Goal: Task Accomplishment & Management: Manage account settings

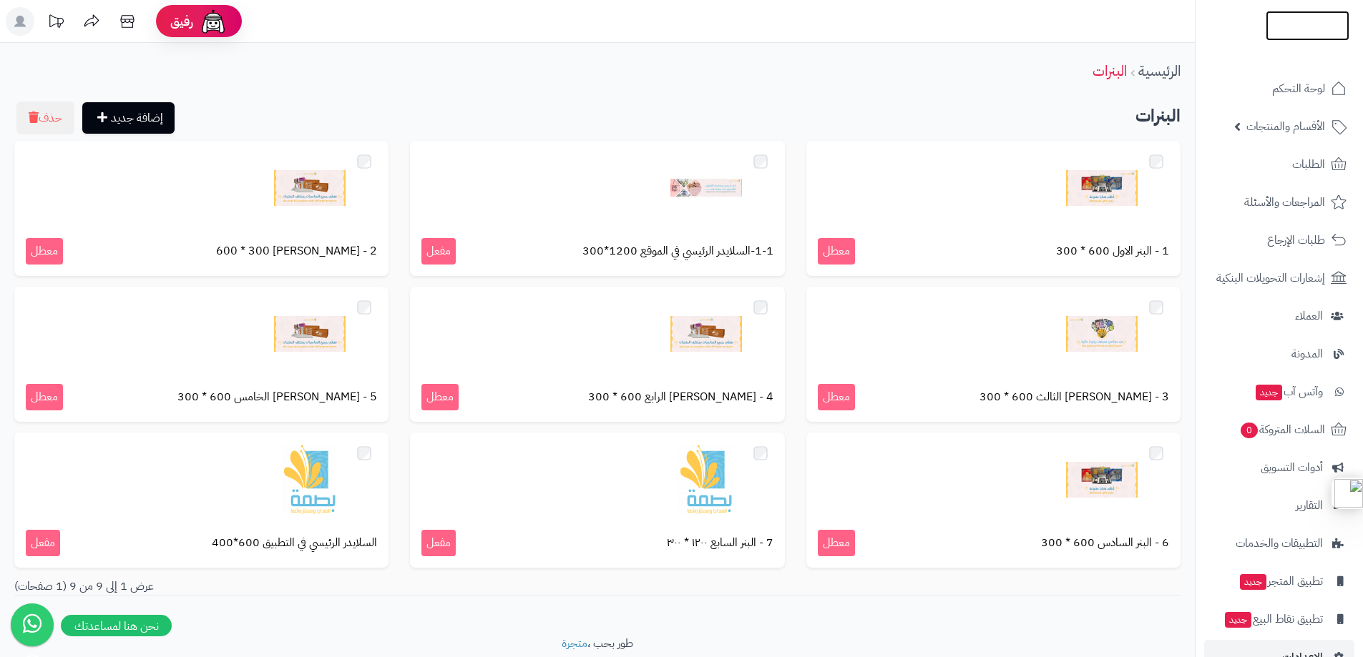
click at [1317, 39] on img at bounding box center [1307, 54] width 84 height 30
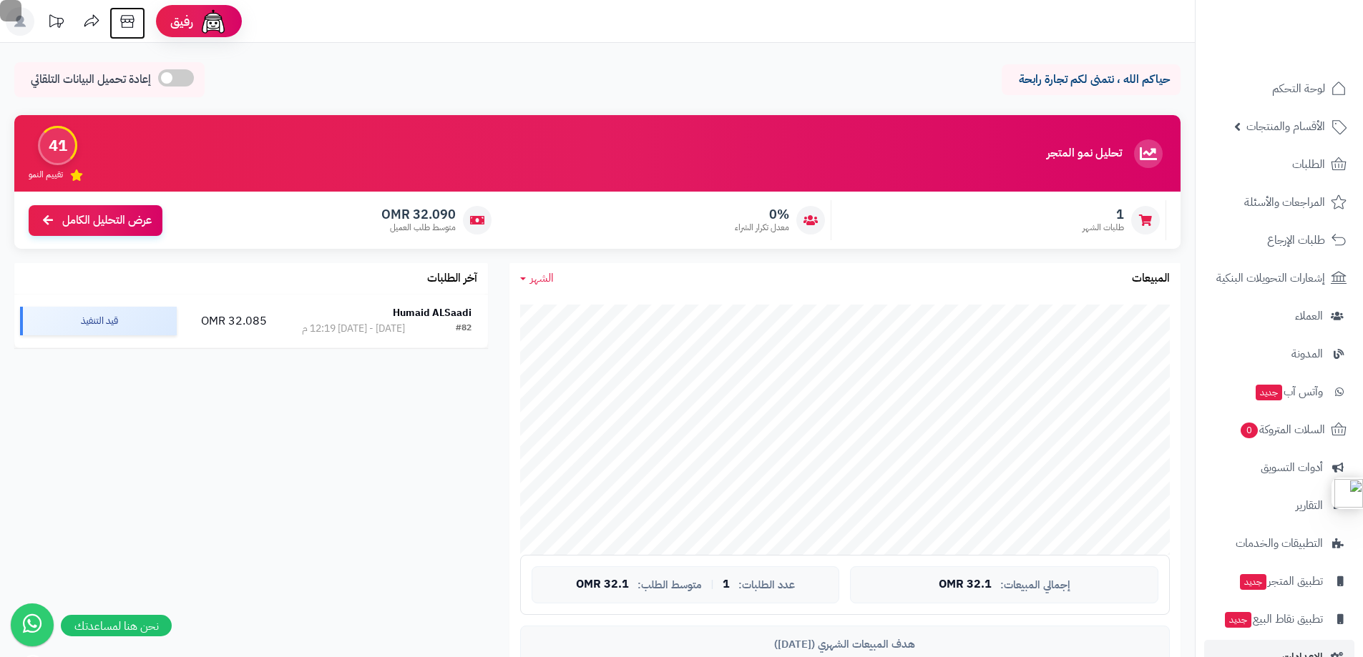
click at [120, 17] on icon at bounding box center [127, 21] width 29 height 29
click at [1280, 118] on span "الأقسام والمنتجات" at bounding box center [1285, 127] width 79 height 20
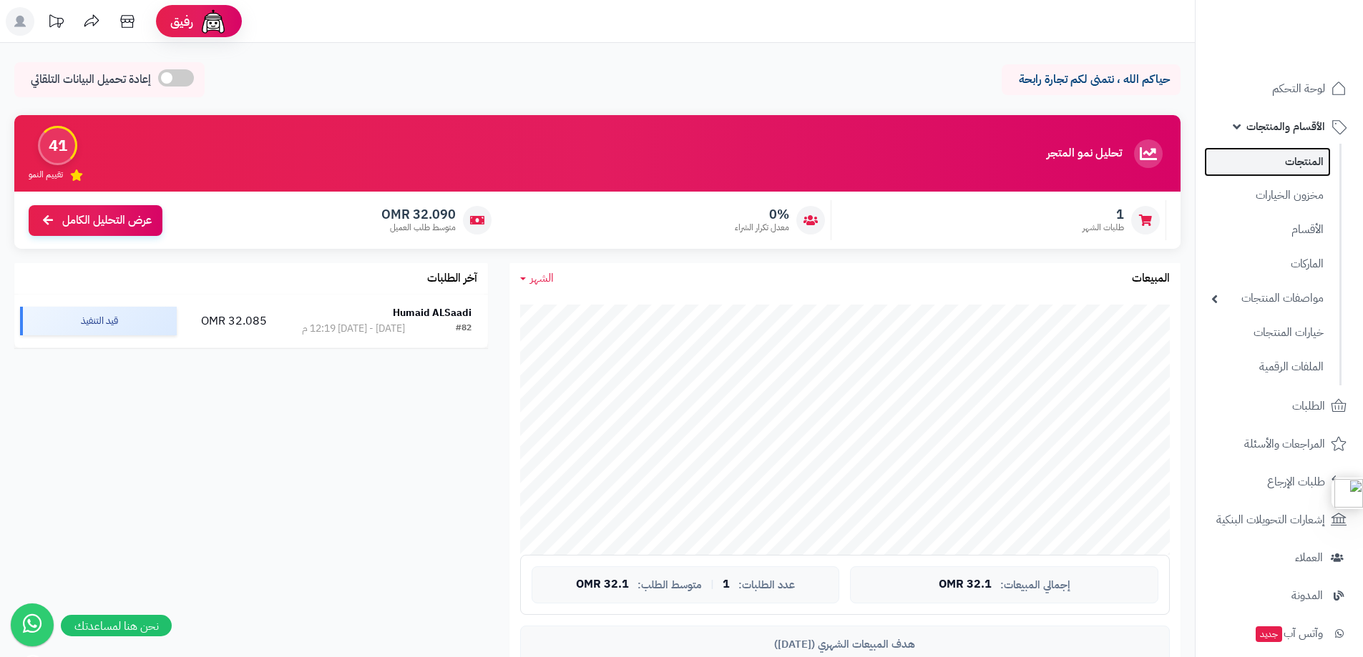
click at [1272, 162] on link "المنتجات" at bounding box center [1267, 161] width 127 height 29
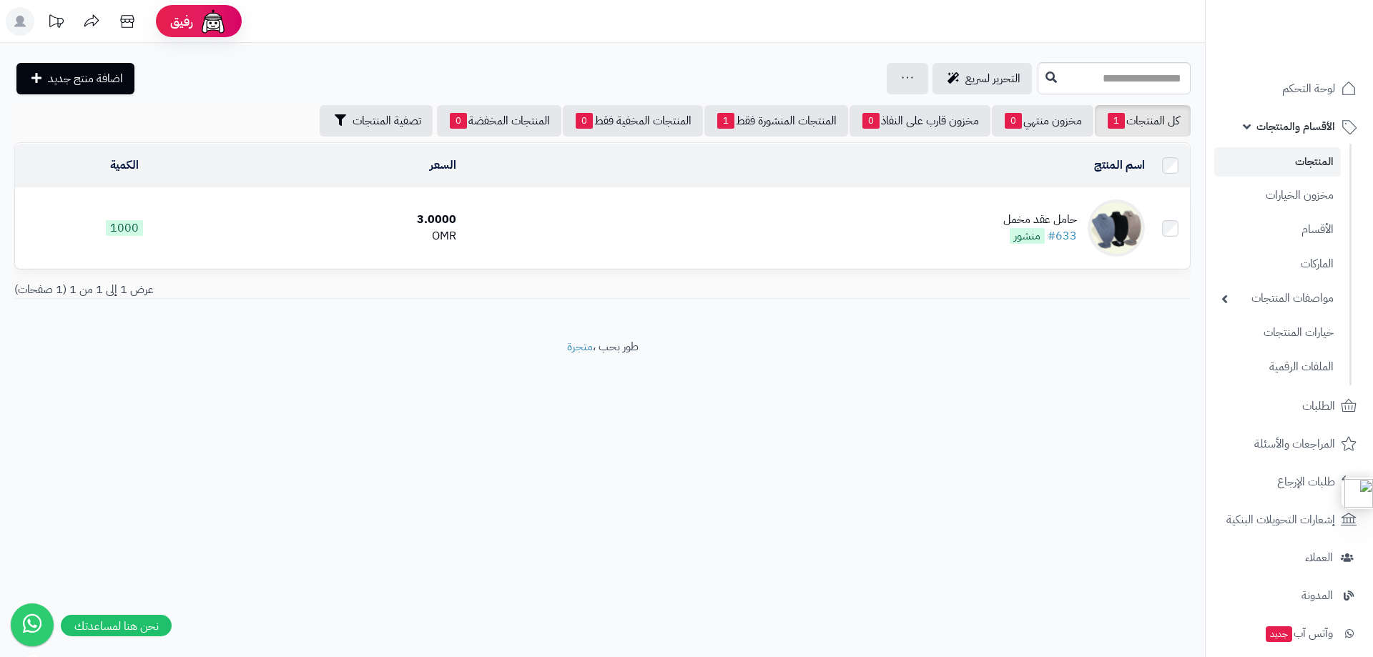
click at [1026, 219] on div "حامل عقد مخمل" at bounding box center [1041, 220] width 74 height 16
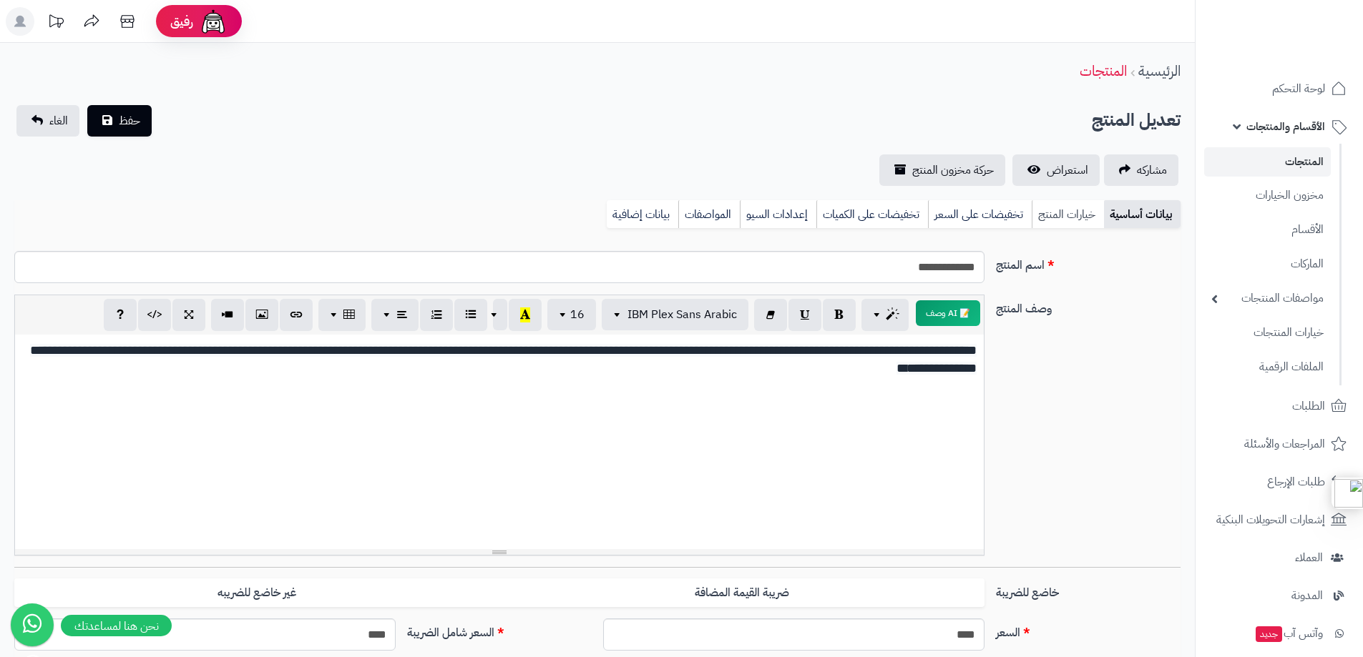
click at [1076, 212] on link "خيارات المنتج" at bounding box center [1067, 214] width 72 height 29
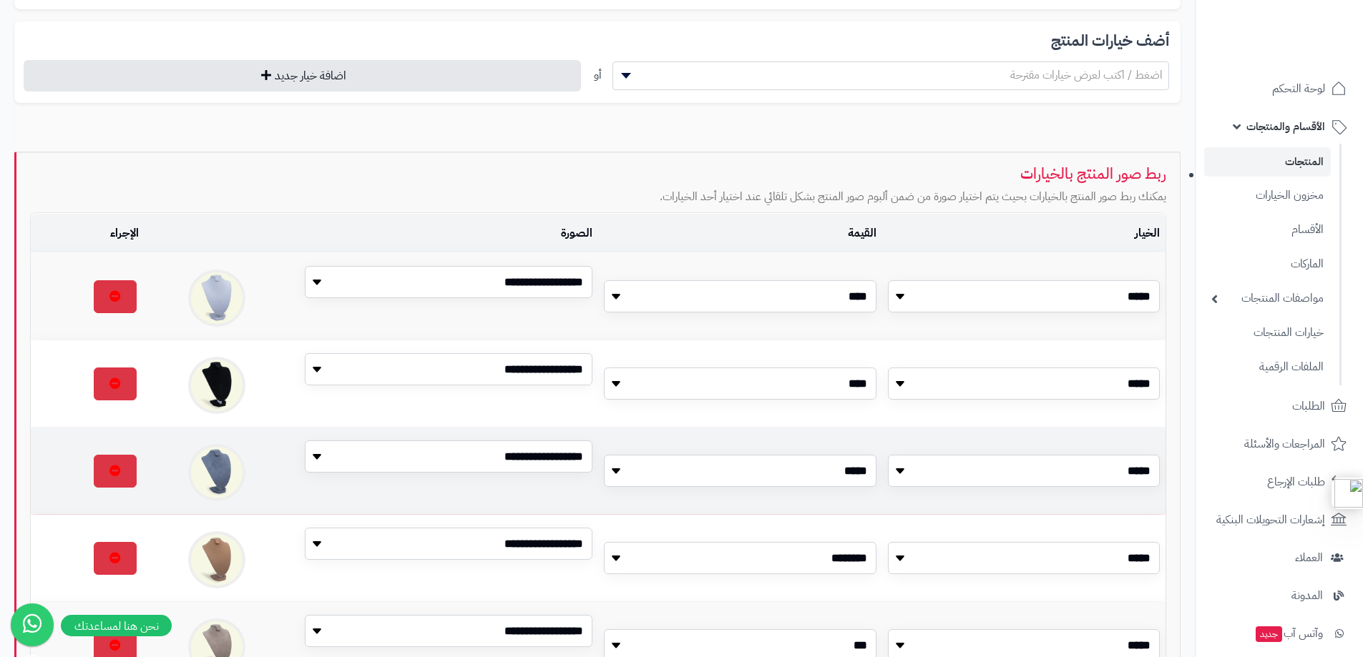
scroll to position [265, 0]
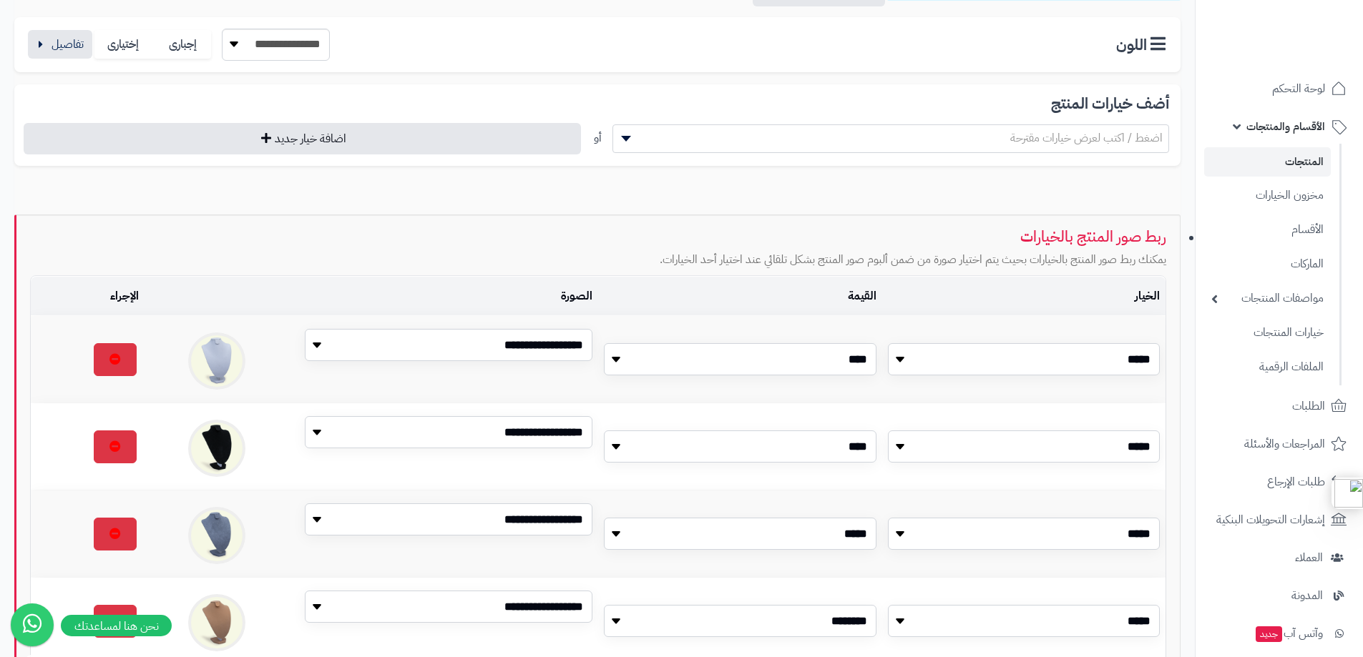
click at [627, 137] on b at bounding box center [626, 139] width 10 height 6
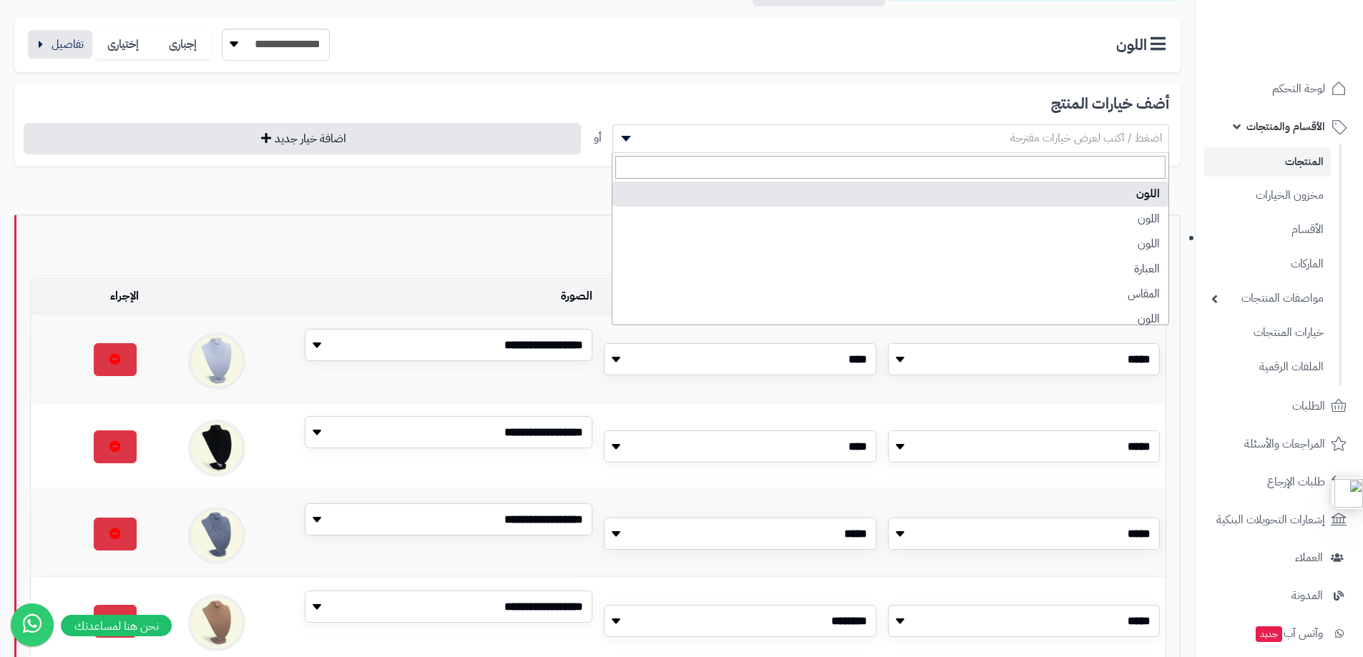
click at [627, 137] on b at bounding box center [626, 139] width 10 height 6
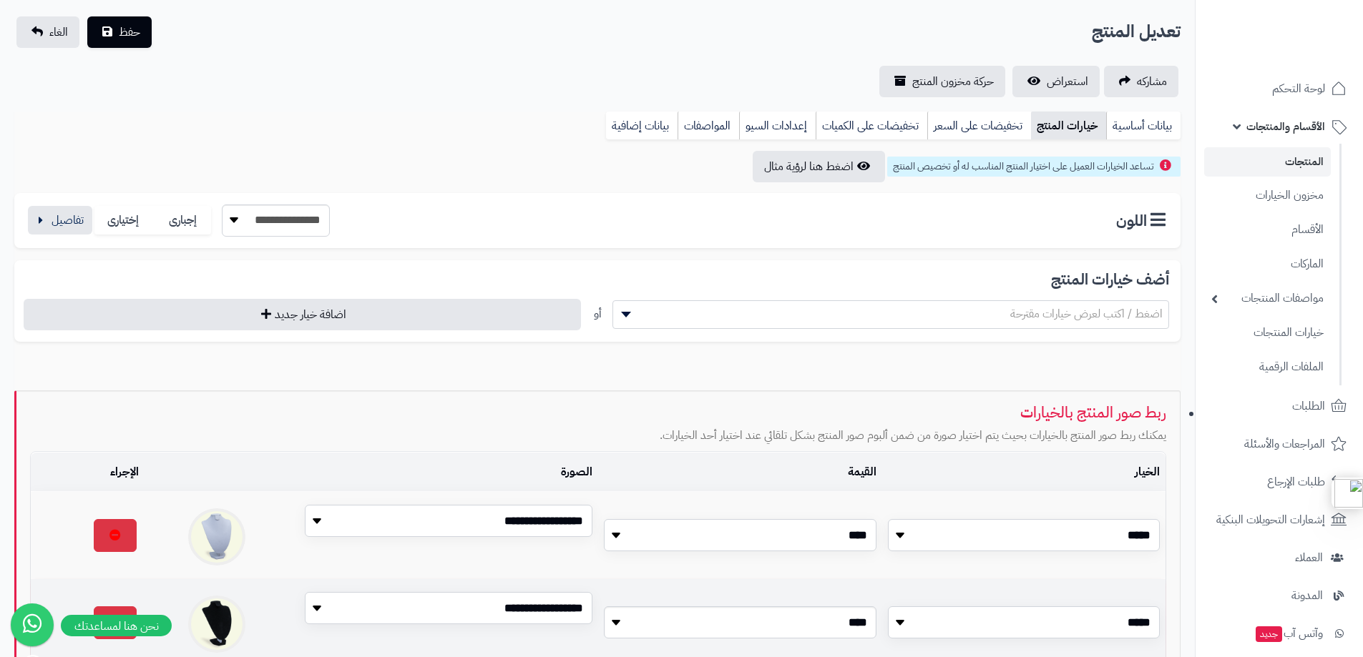
scroll to position [0, 0]
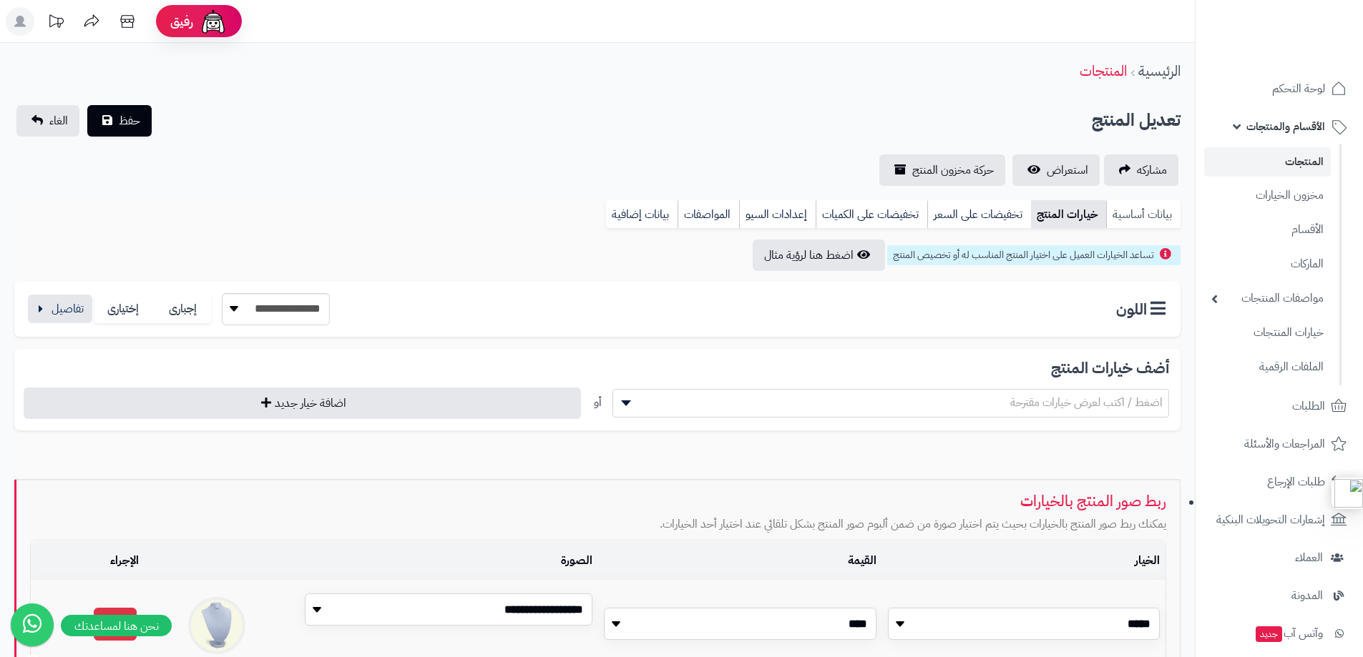
click at [1152, 216] on link "بيانات أساسية" at bounding box center [1143, 214] width 74 height 29
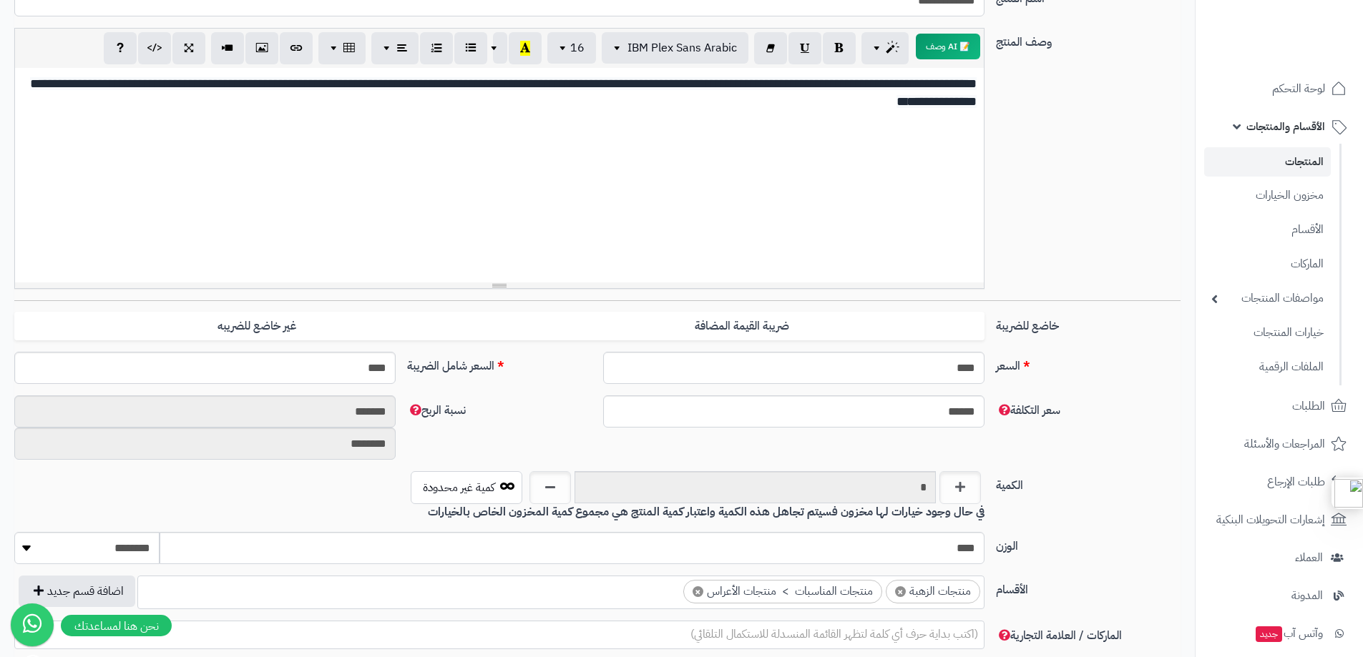
scroll to position [358, 0]
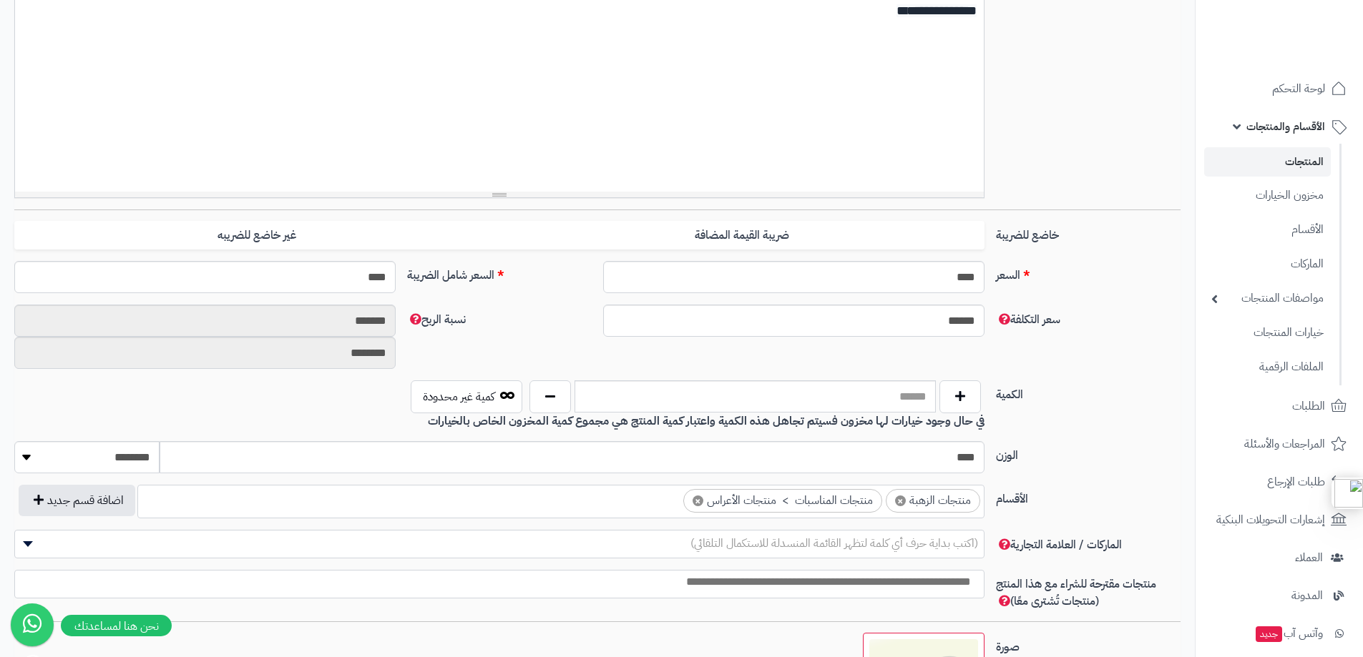
type input "*"
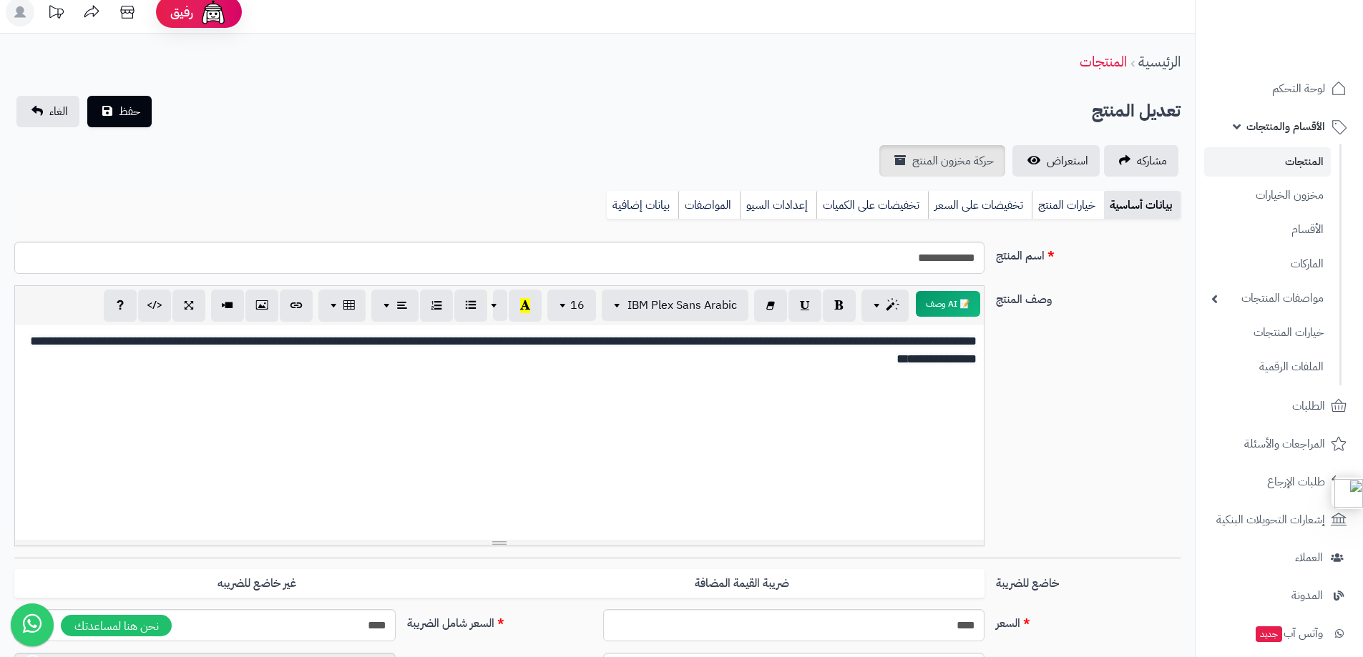
scroll to position [0, 0]
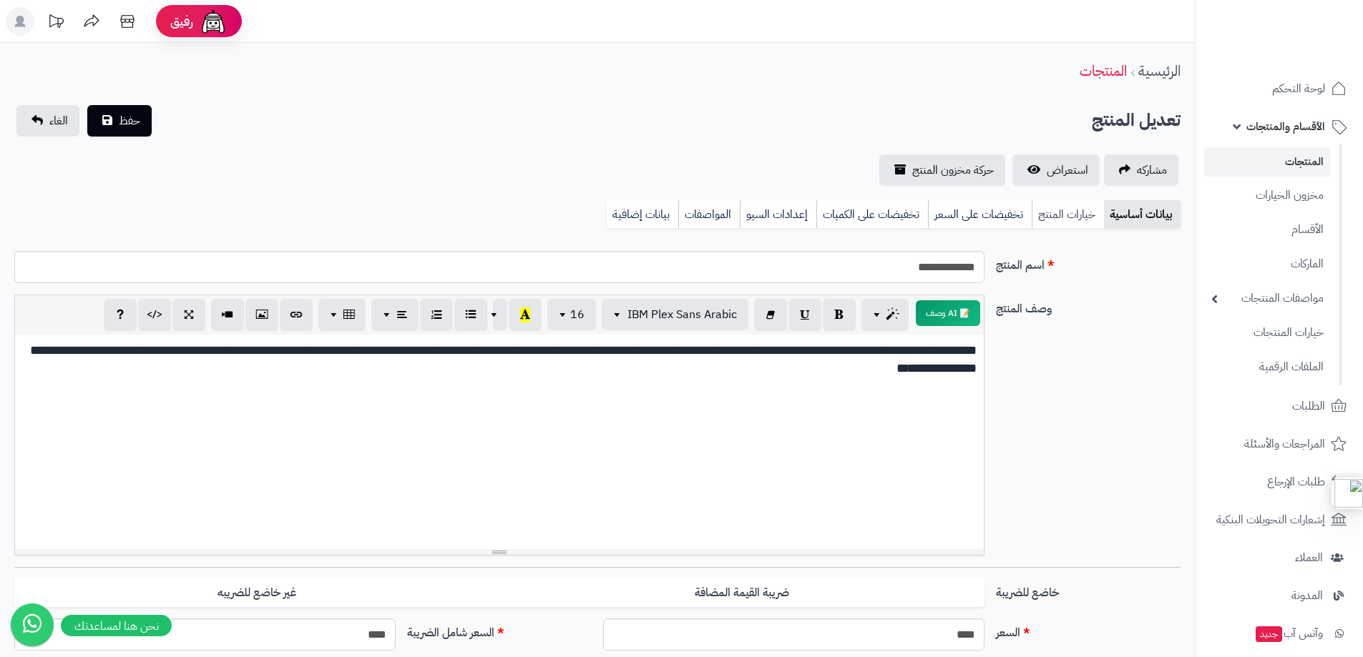
click at [1079, 213] on link "خيارات المنتج" at bounding box center [1067, 214] width 72 height 29
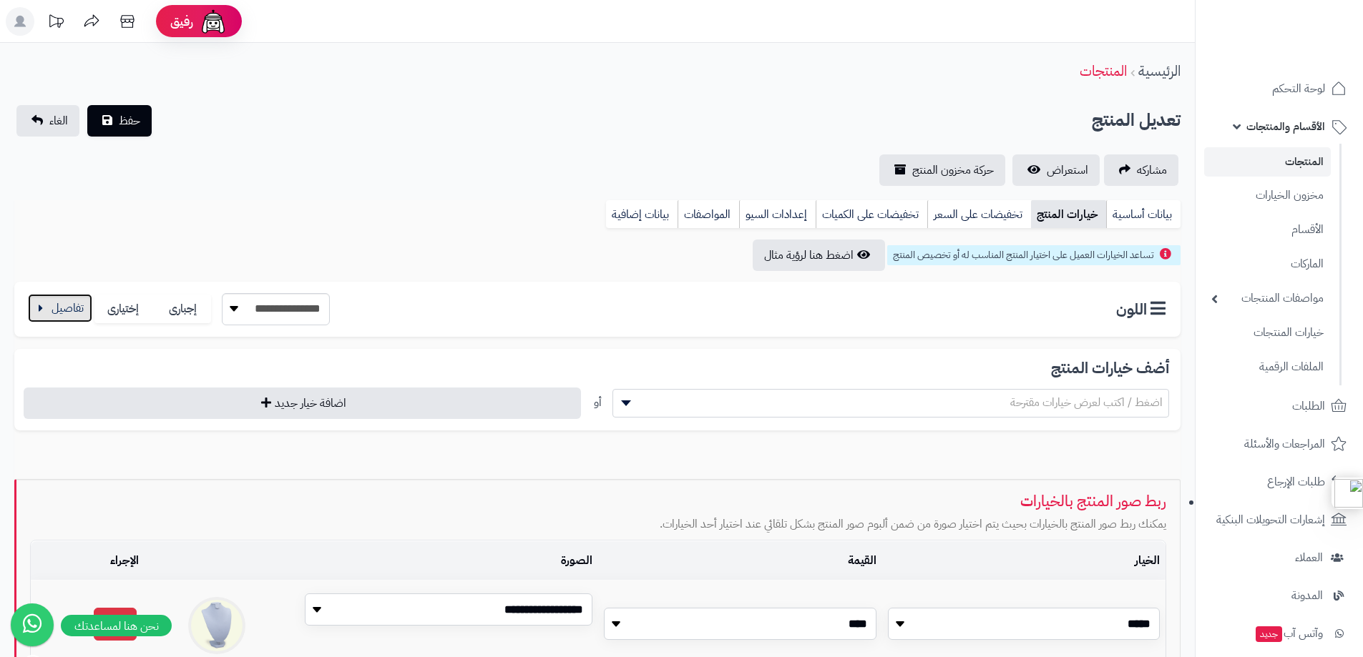
click at [41, 300] on button "button" at bounding box center [60, 308] width 64 height 29
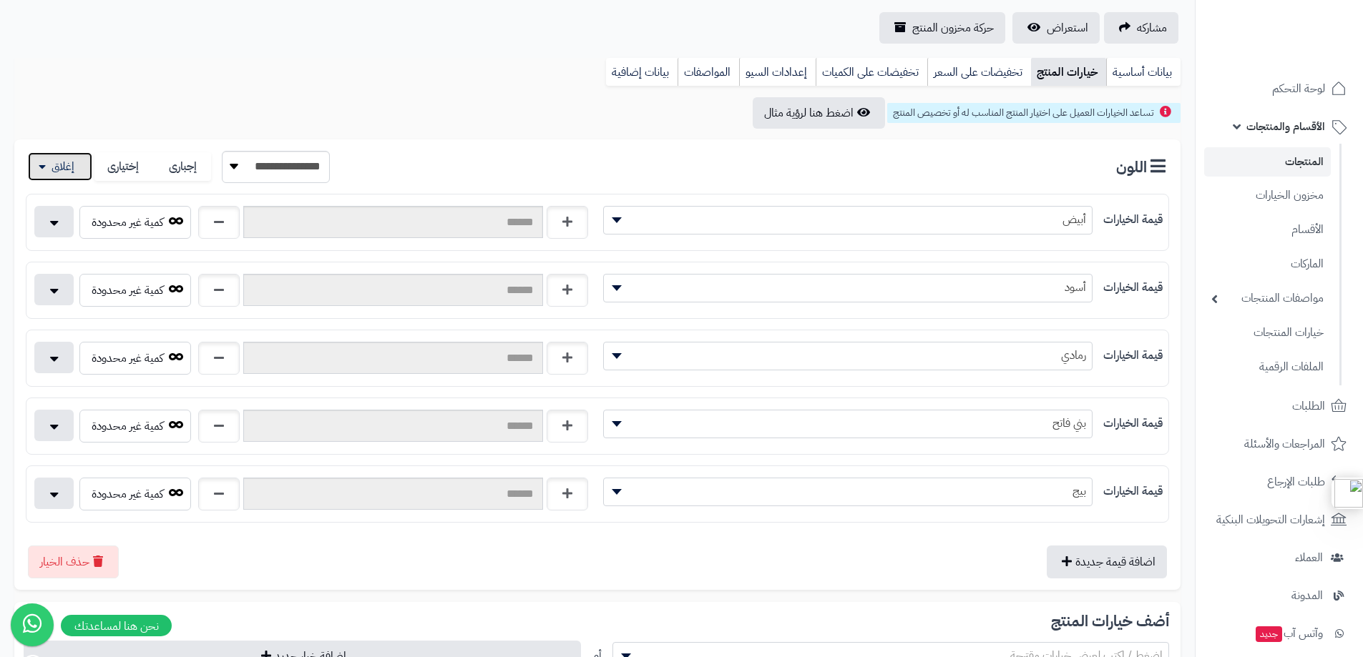
scroll to position [143, 0]
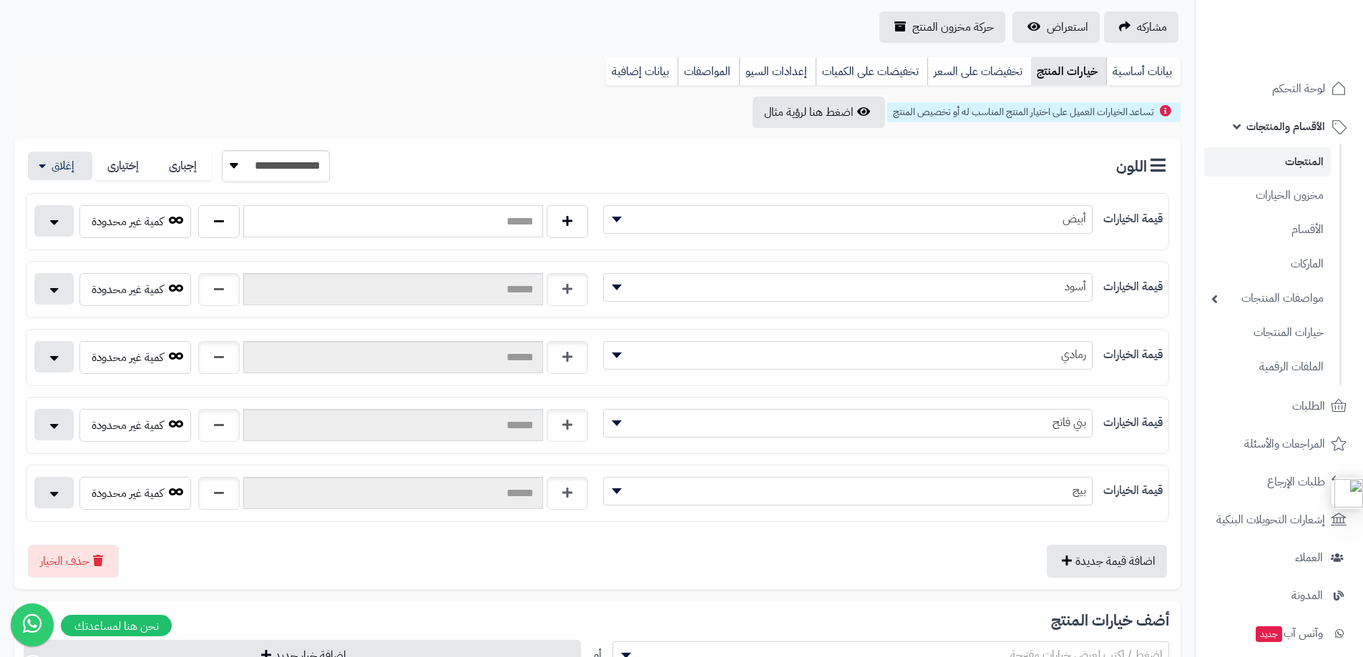
click at [408, 220] on input "text" at bounding box center [393, 221] width 300 height 32
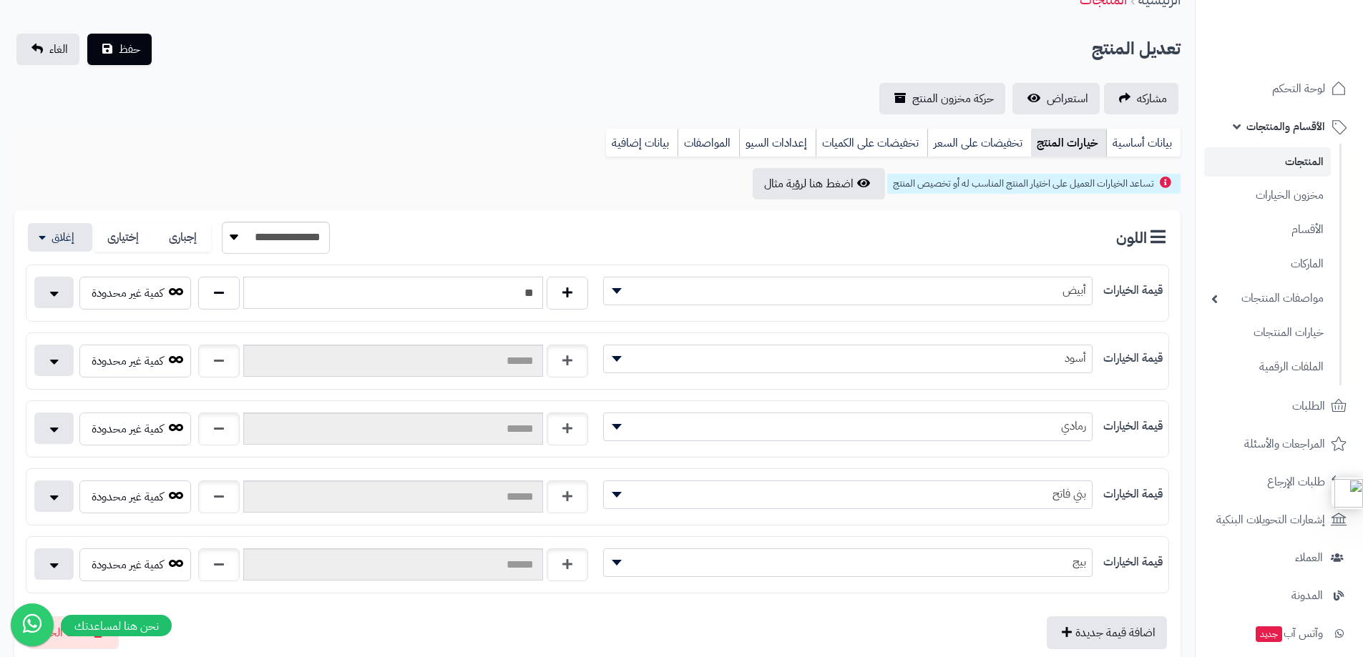
type input "**"
click at [325, 349] on input "text" at bounding box center [393, 361] width 300 height 32
type input "**"
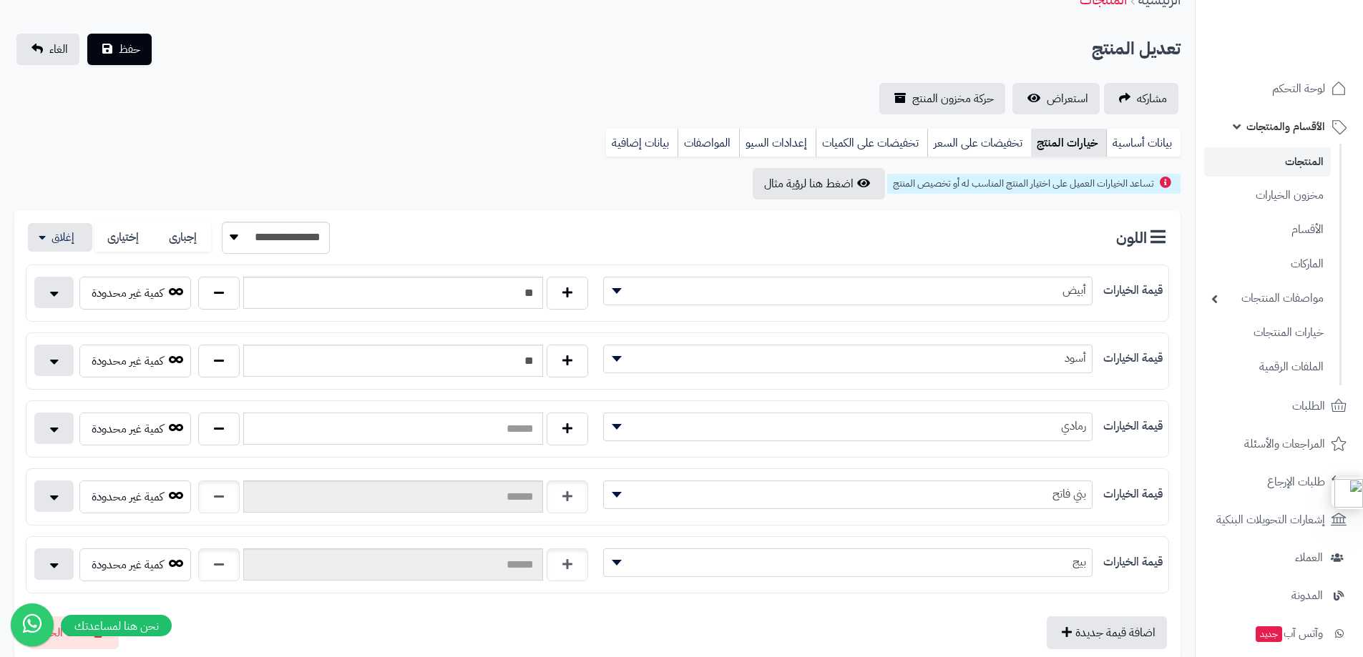
click at [393, 437] on input "text" at bounding box center [393, 429] width 300 height 32
type input "**"
click at [375, 499] on input "text" at bounding box center [393, 497] width 300 height 32
type input "**"
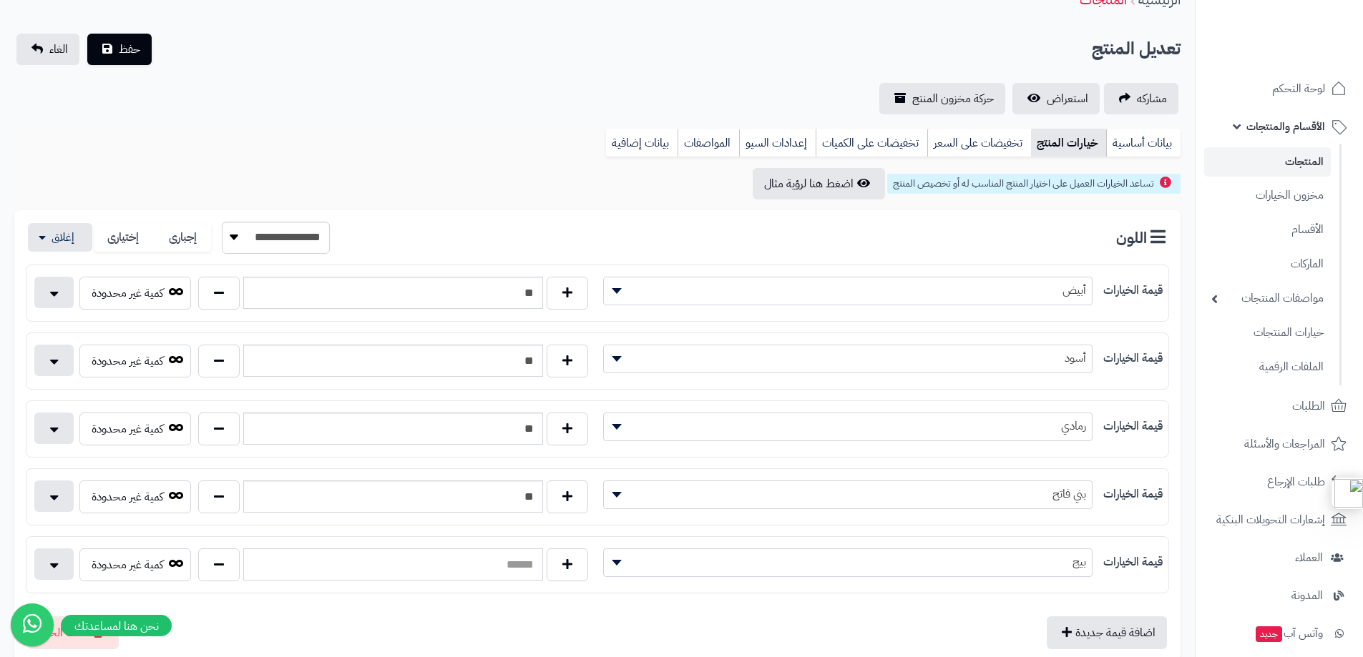
click at [408, 566] on input "text" at bounding box center [393, 565] width 300 height 32
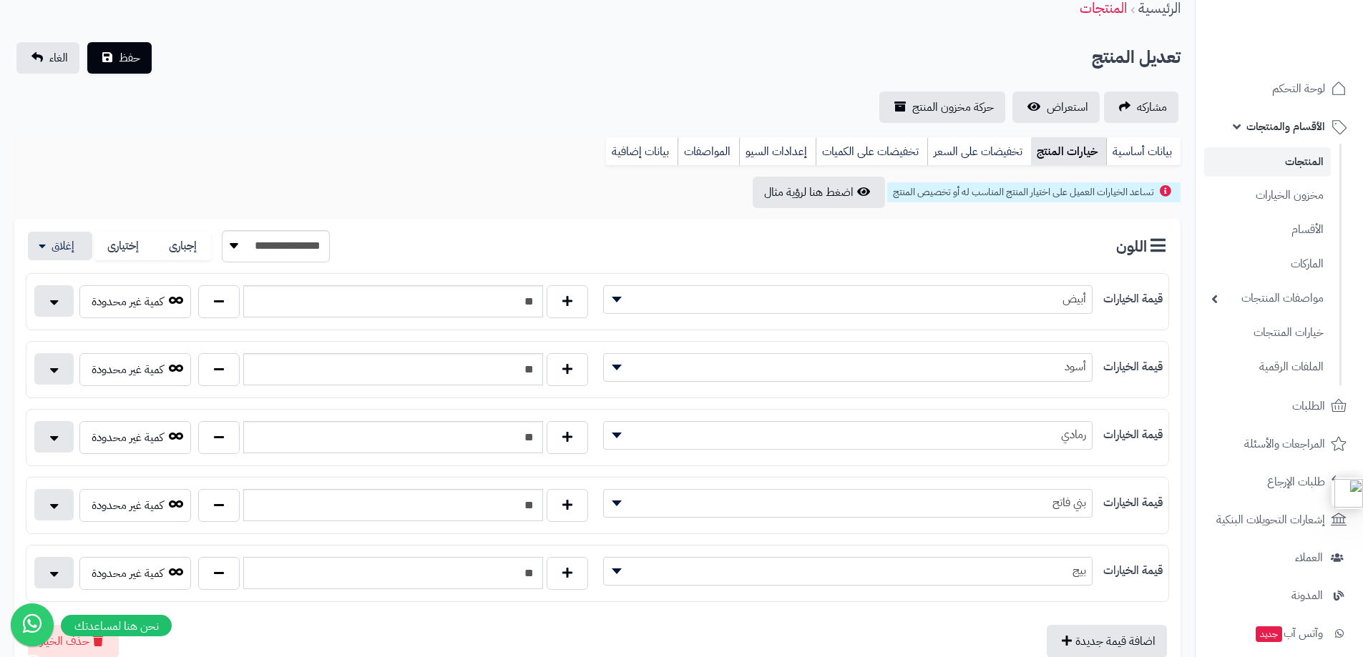
scroll to position [0, 0]
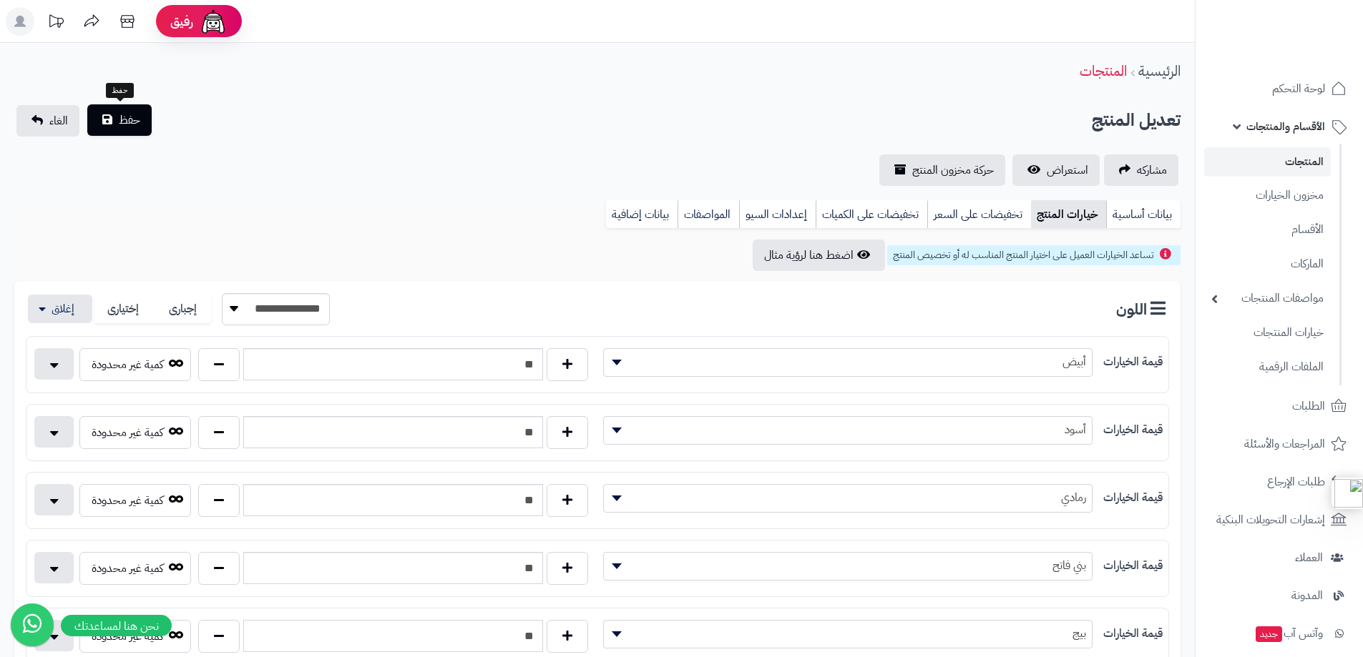
type input "**"
click at [127, 117] on span "حفظ" at bounding box center [129, 120] width 21 height 17
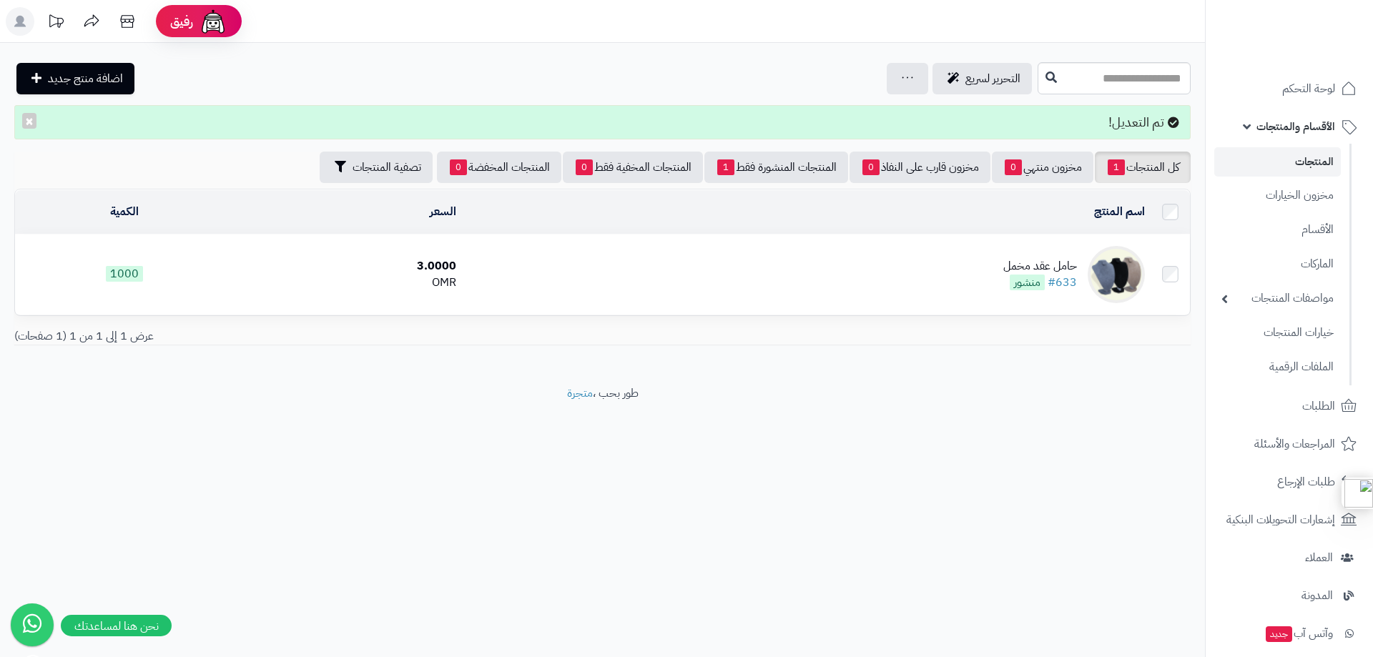
click at [1043, 265] on div "حامل عقد مخمل" at bounding box center [1041, 266] width 74 height 16
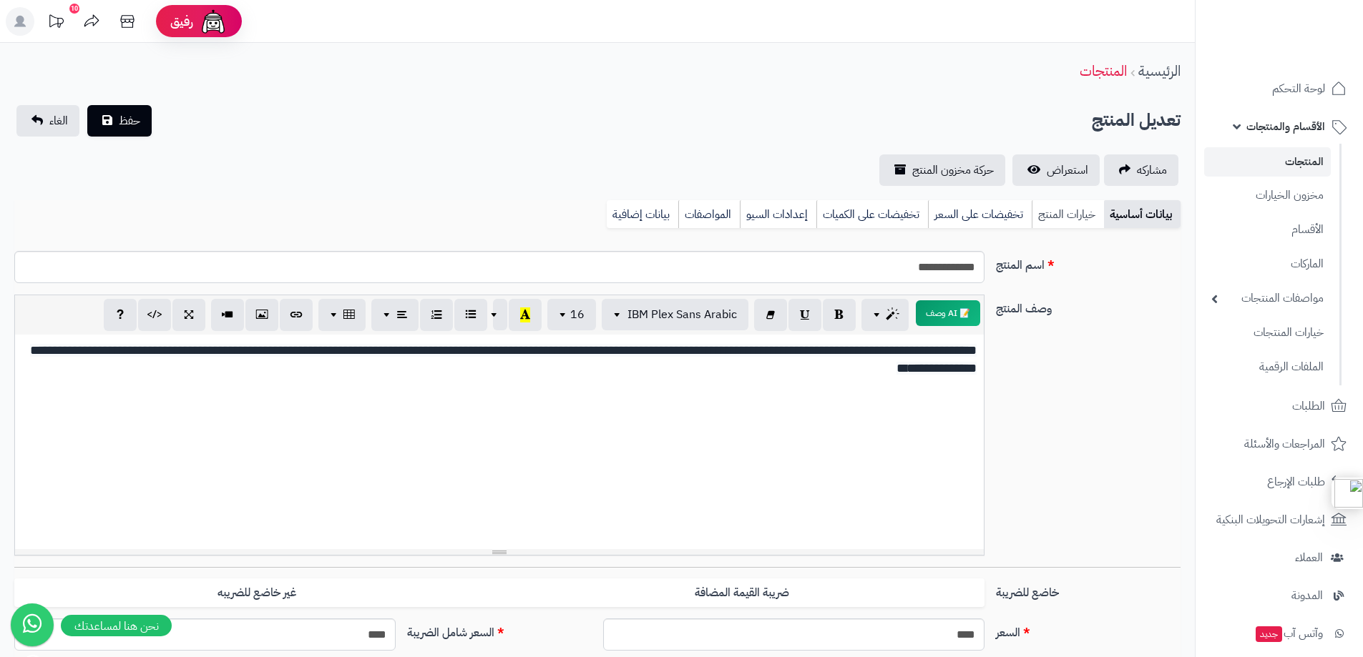
click at [1061, 220] on link "خيارات المنتج" at bounding box center [1067, 214] width 72 height 29
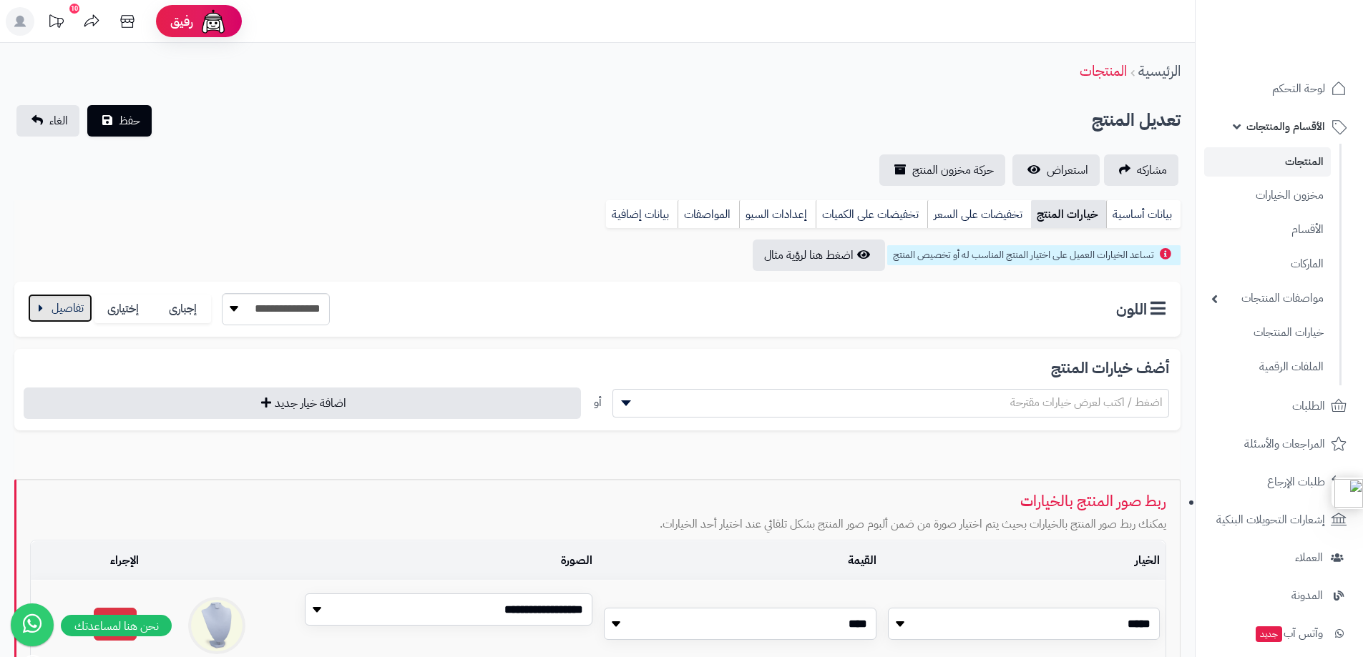
click at [60, 308] on button "button" at bounding box center [60, 308] width 64 height 29
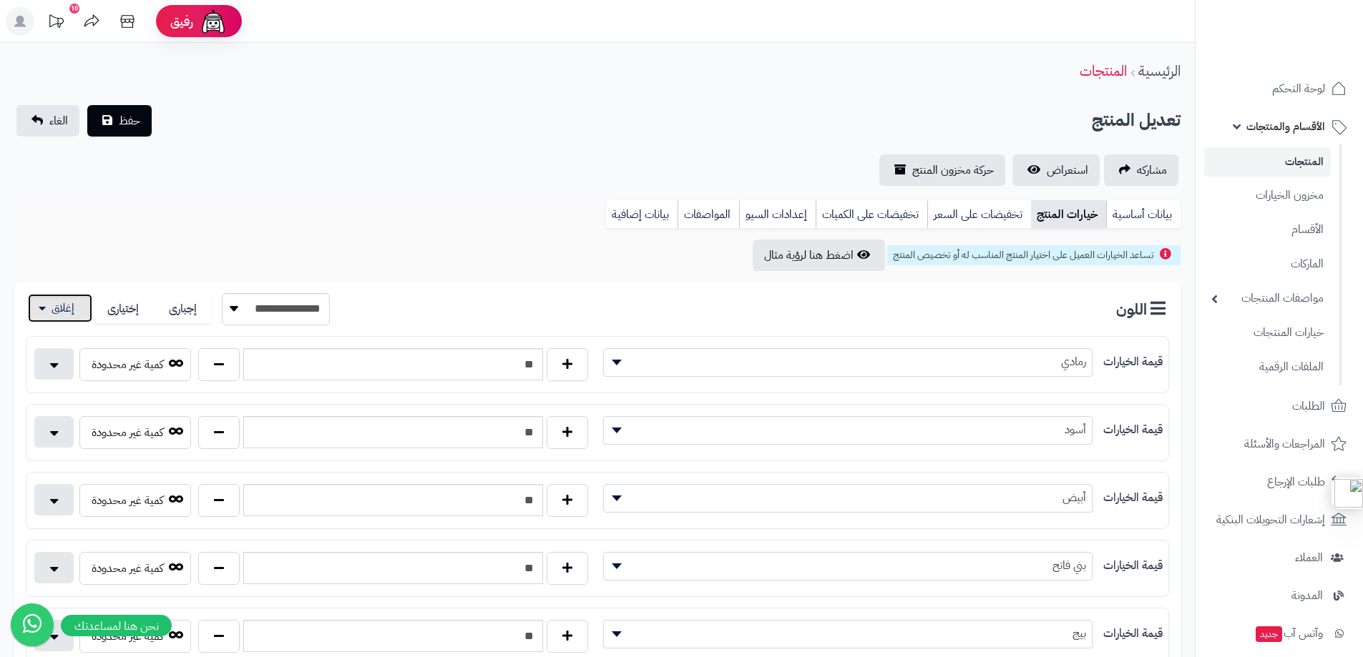
click at [60, 308] on button "button" at bounding box center [60, 308] width 64 height 29
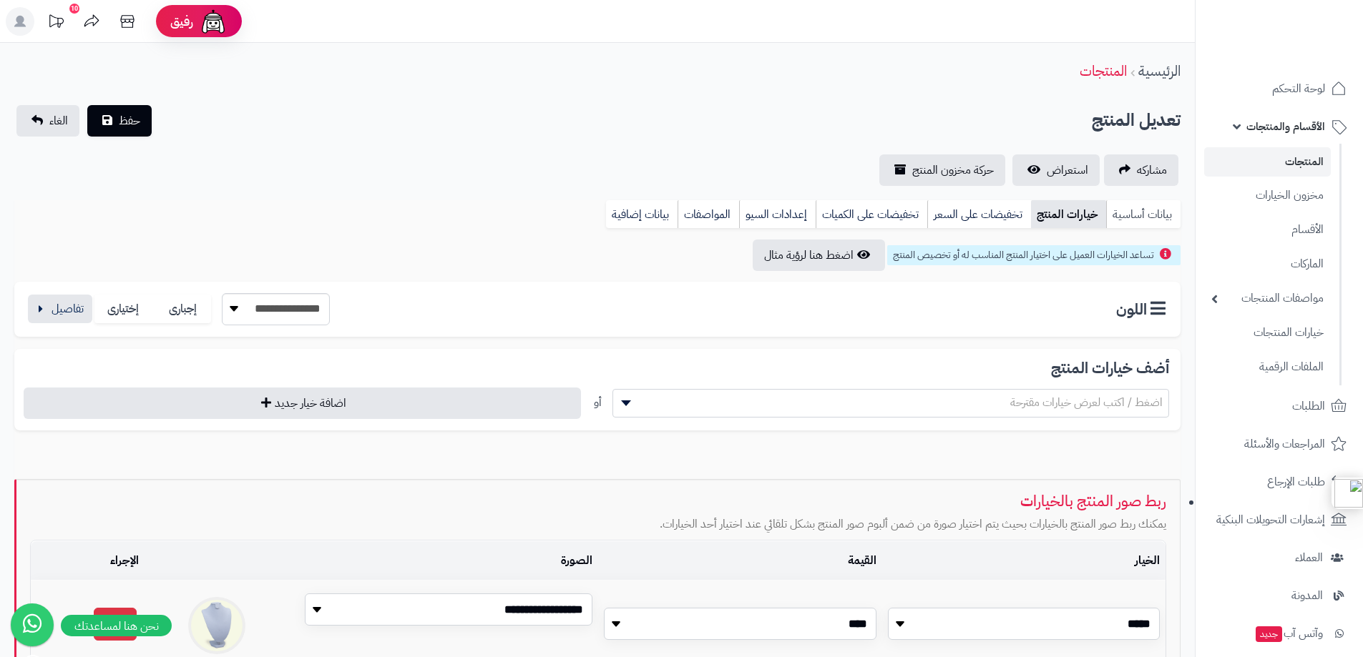
click at [1117, 215] on link "بيانات أساسية" at bounding box center [1143, 214] width 74 height 29
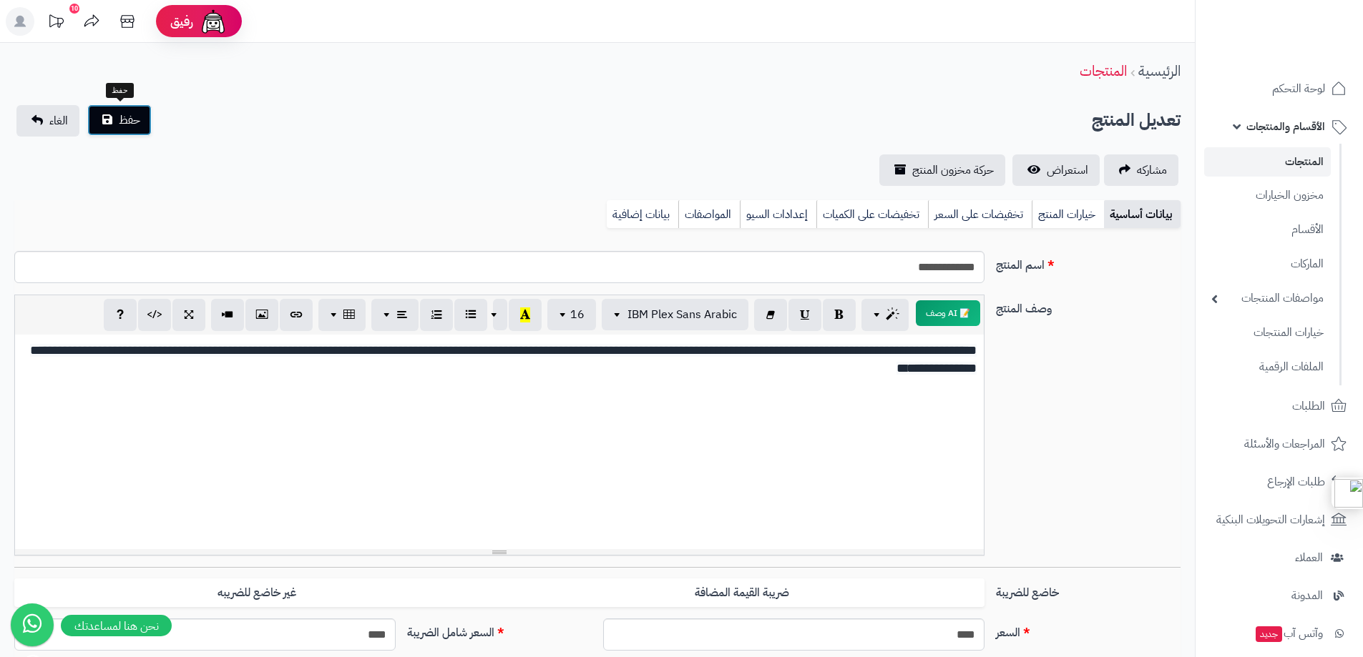
click at [144, 127] on button "حفظ" at bounding box center [119, 119] width 64 height 31
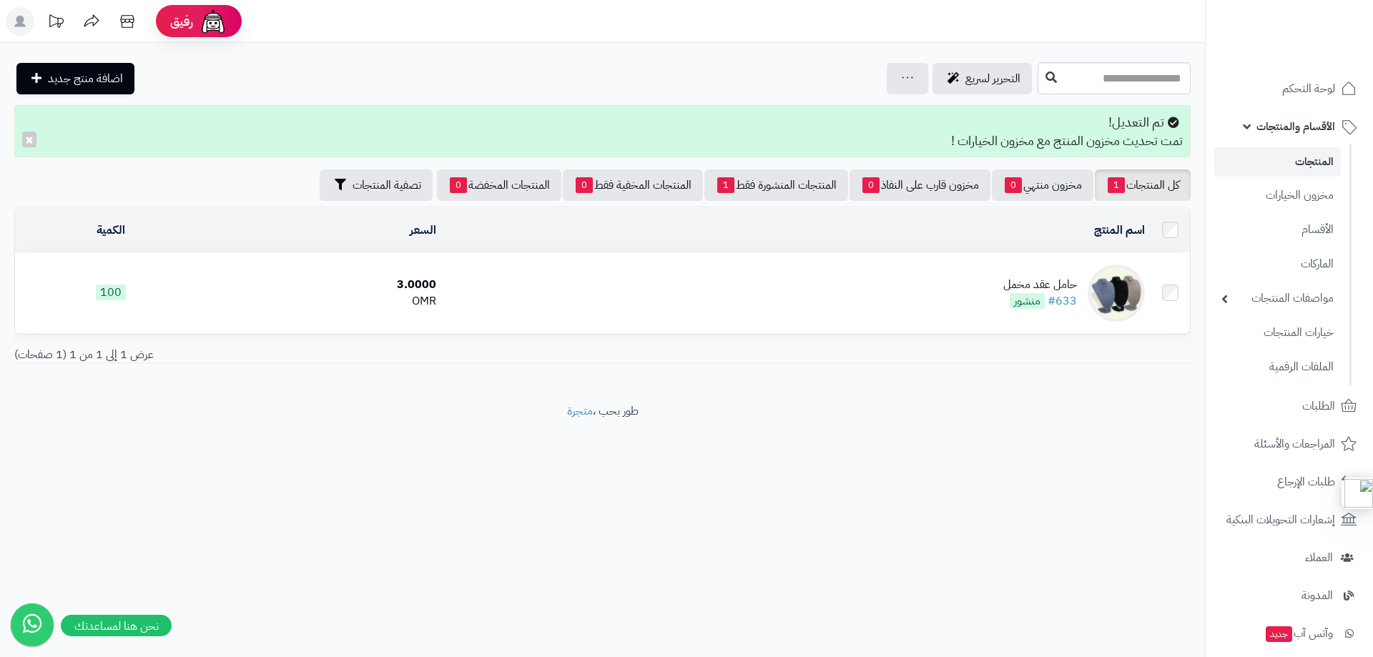
click at [1027, 284] on div "حامل عقد مخمل" at bounding box center [1041, 285] width 74 height 16
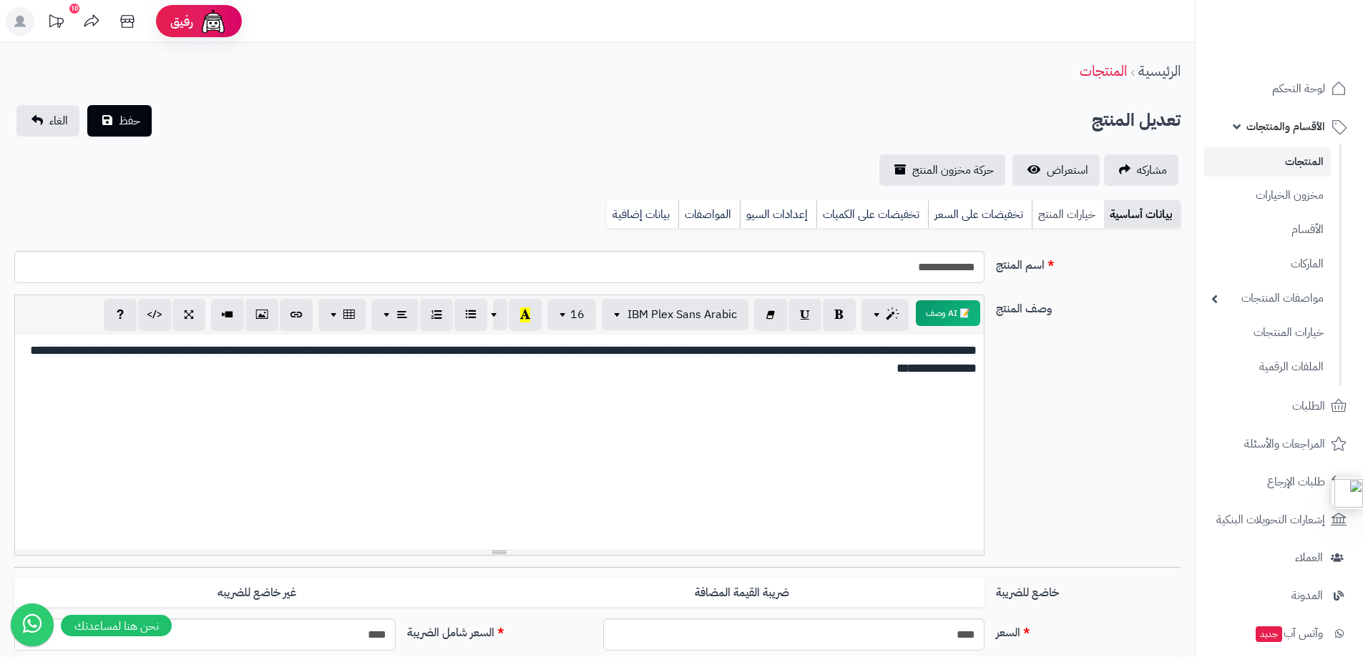
click at [1063, 217] on link "خيارات المنتج" at bounding box center [1067, 214] width 72 height 29
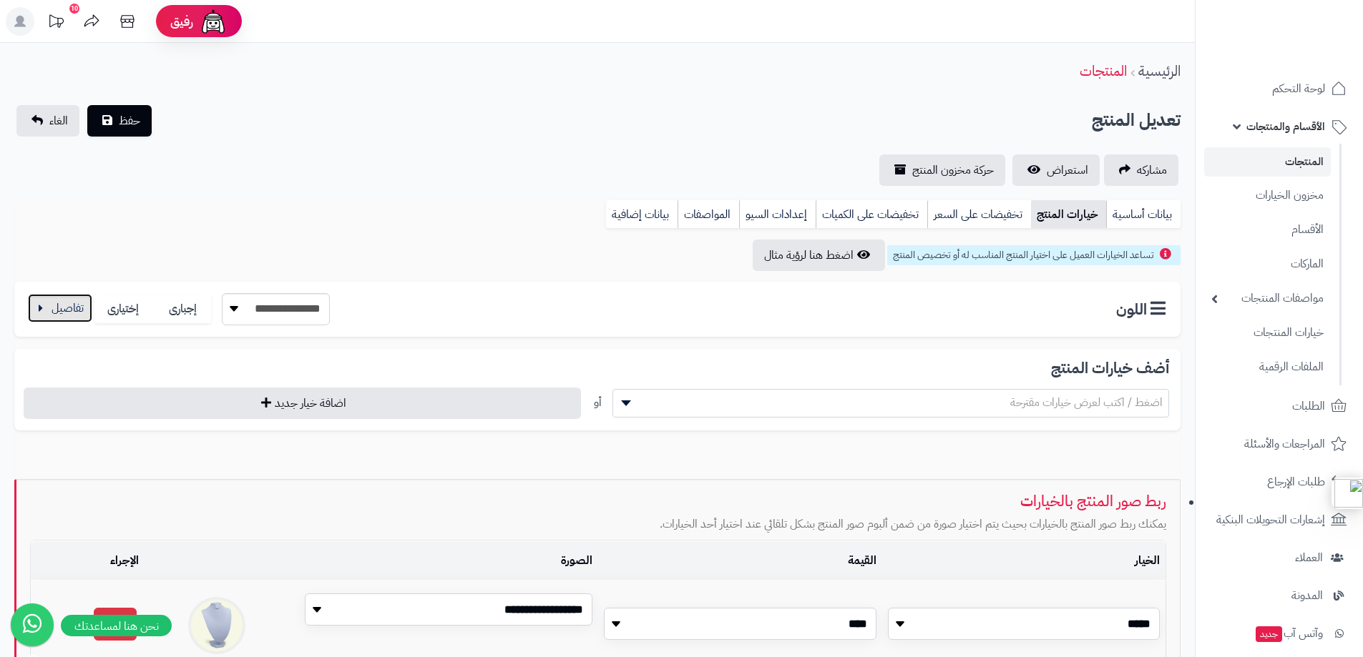
click at [55, 311] on button "button" at bounding box center [60, 308] width 64 height 29
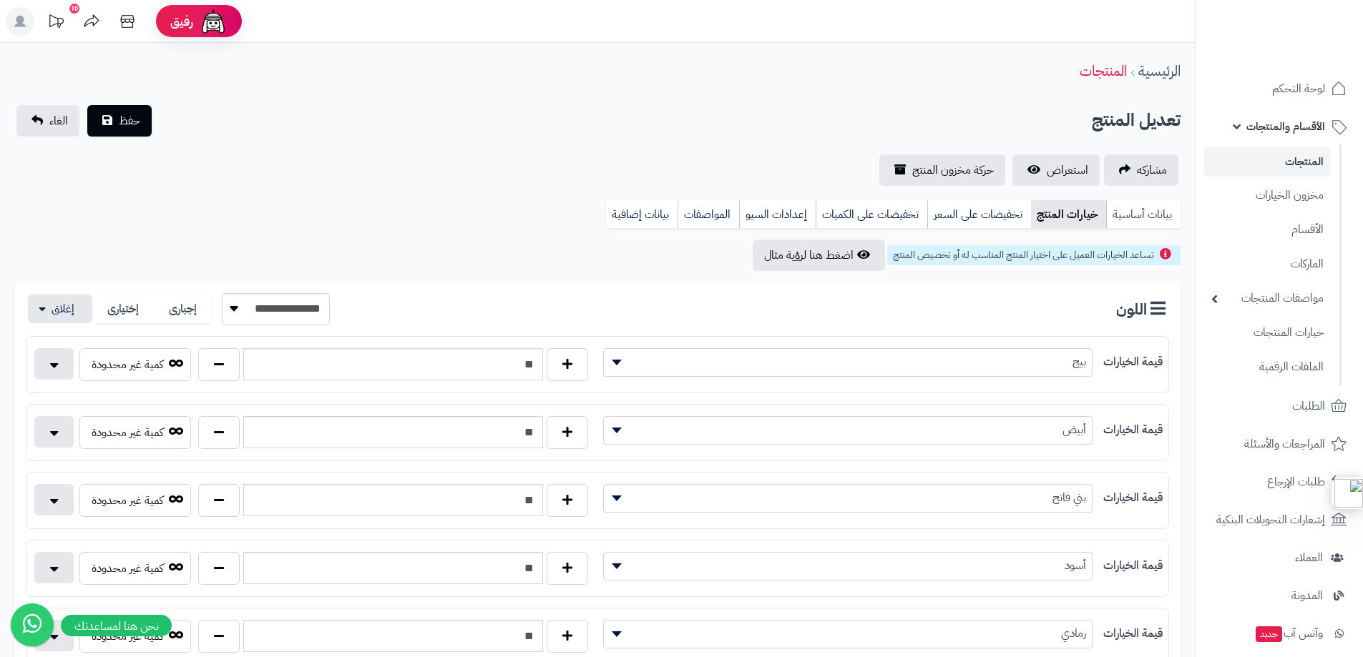
click at [1148, 213] on link "بيانات أساسية" at bounding box center [1143, 214] width 74 height 29
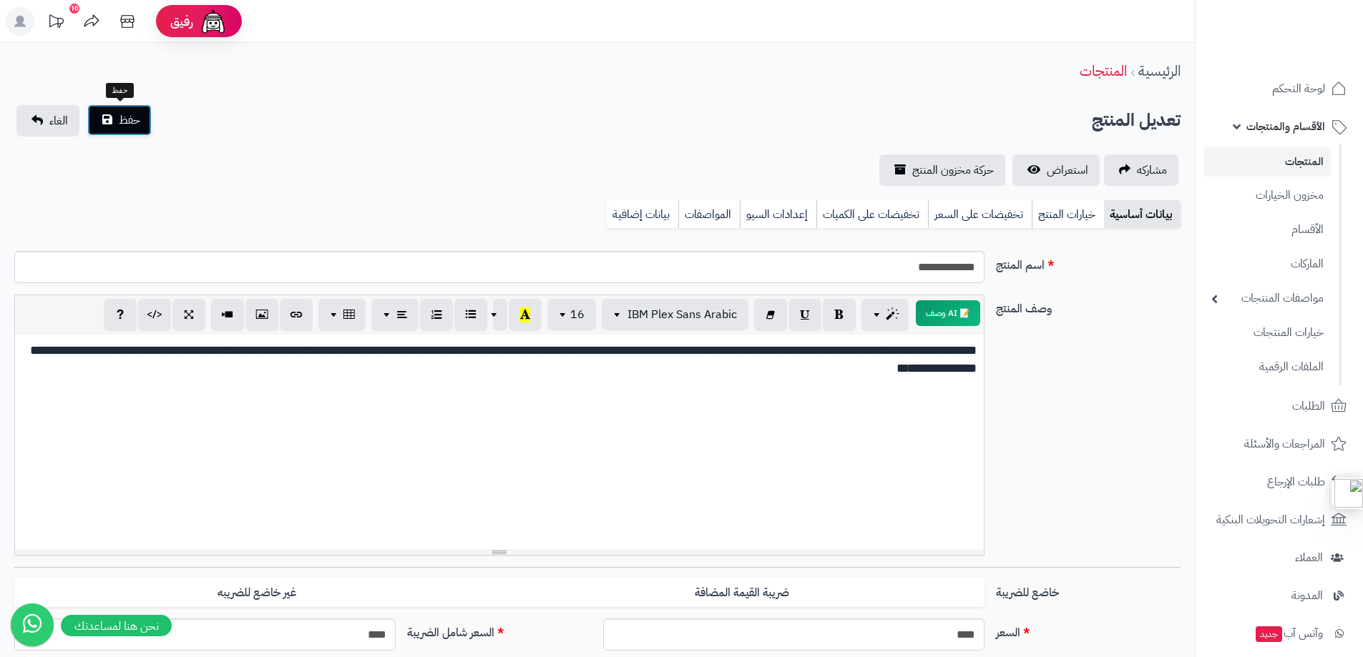
click at [119, 121] on span "حفظ" at bounding box center [129, 120] width 21 height 17
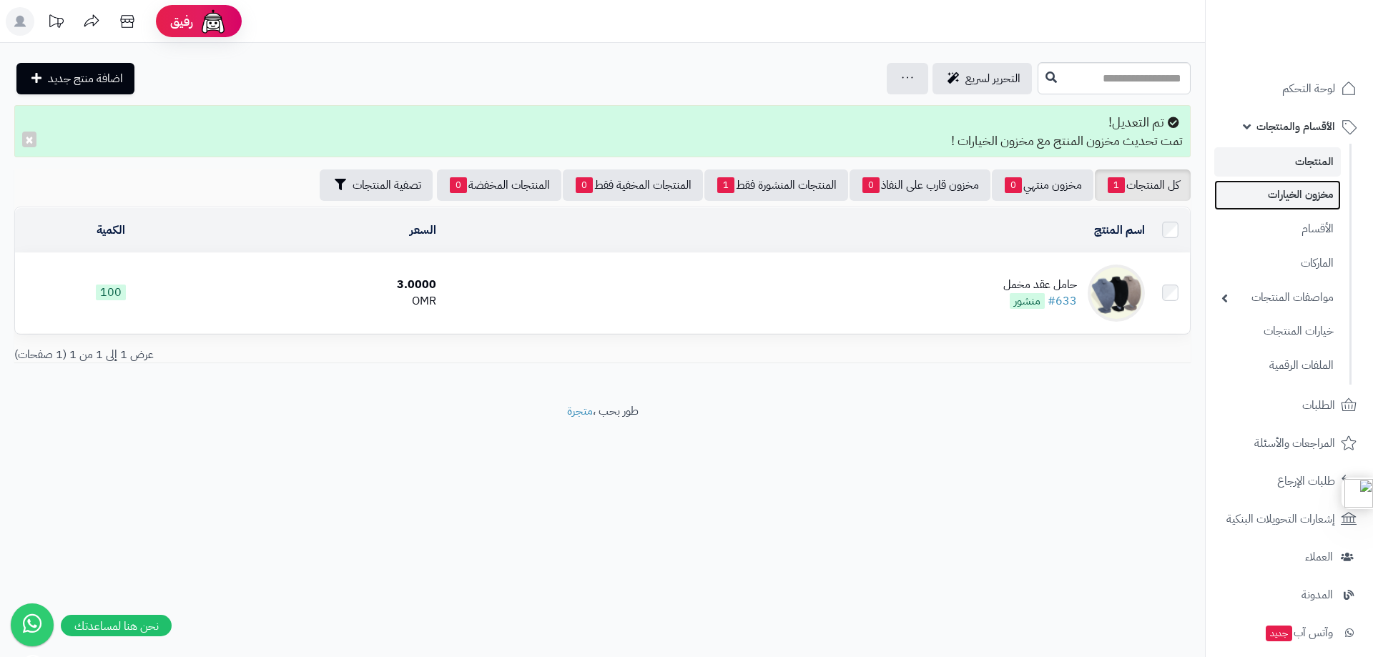
click at [1285, 196] on link "مخزون الخيارات" at bounding box center [1278, 194] width 127 height 29
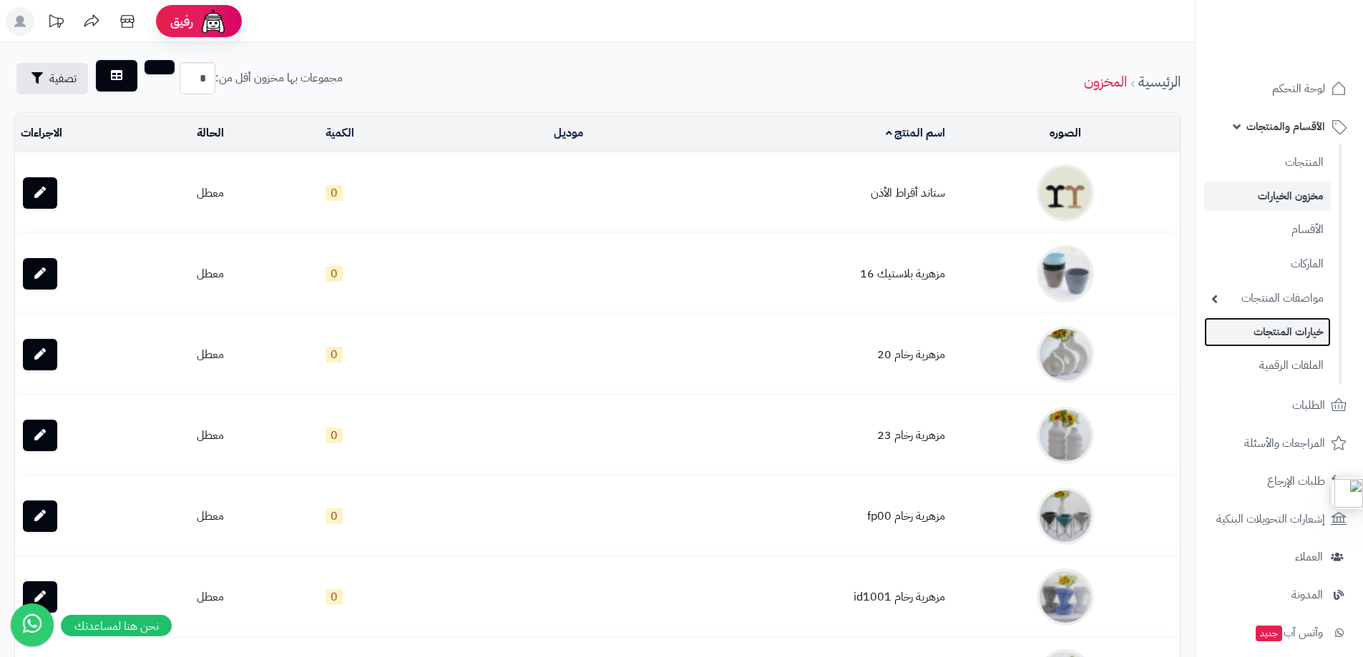
click at [1283, 327] on link "خيارات المنتجات" at bounding box center [1267, 332] width 127 height 29
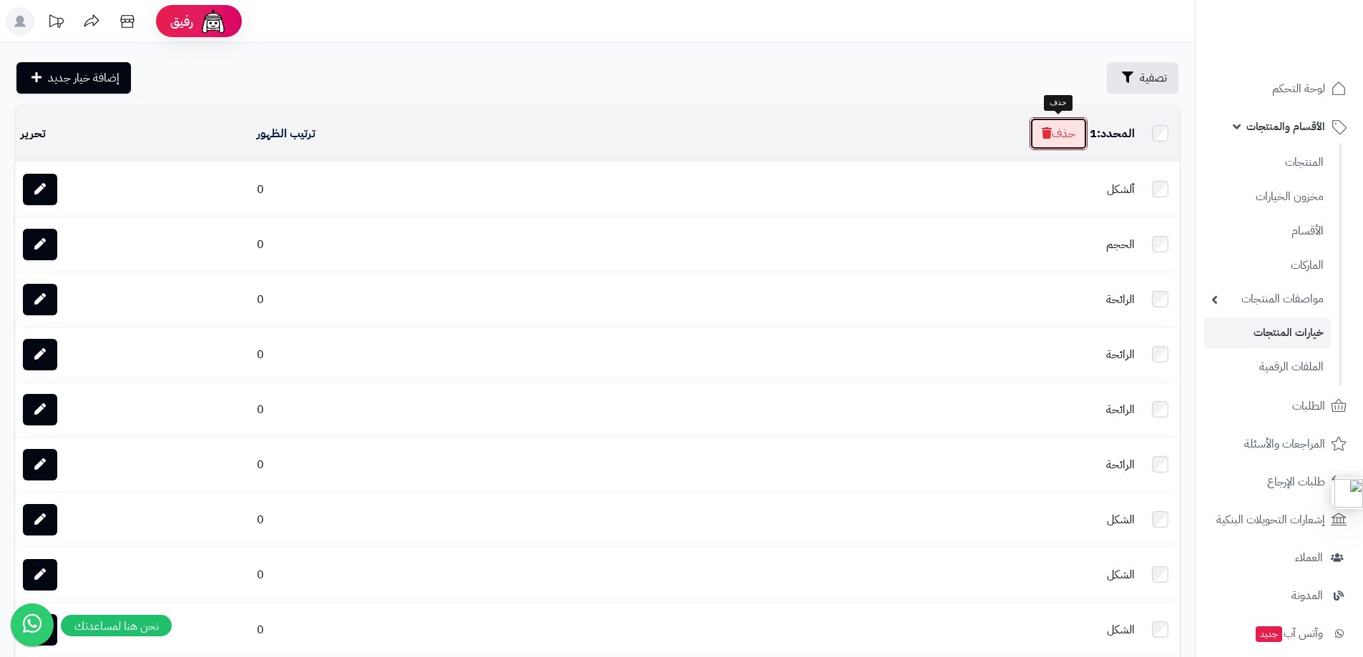
drag, startPoint x: 1073, startPoint y: 133, endPoint x: 611, endPoint y: 47, distance: 470.0
click at [1072, 133] on button "حذف" at bounding box center [1058, 133] width 58 height 33
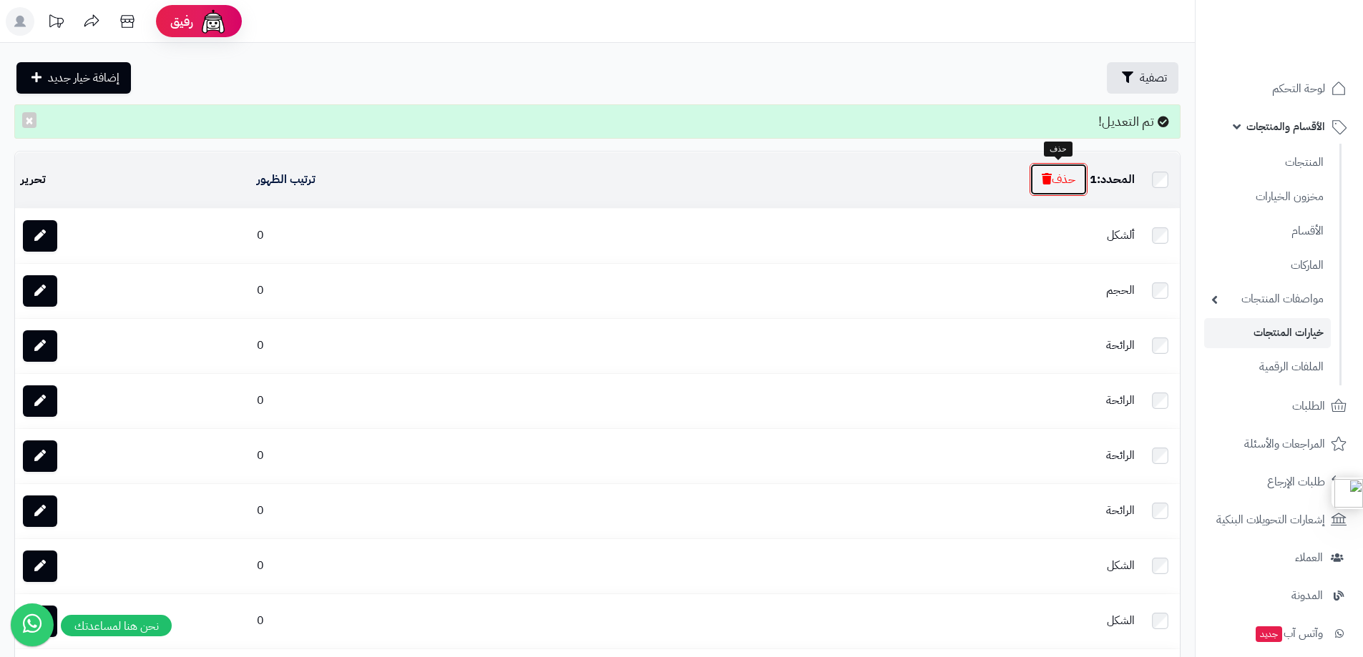
click at [1061, 176] on button "حذف" at bounding box center [1058, 179] width 58 height 33
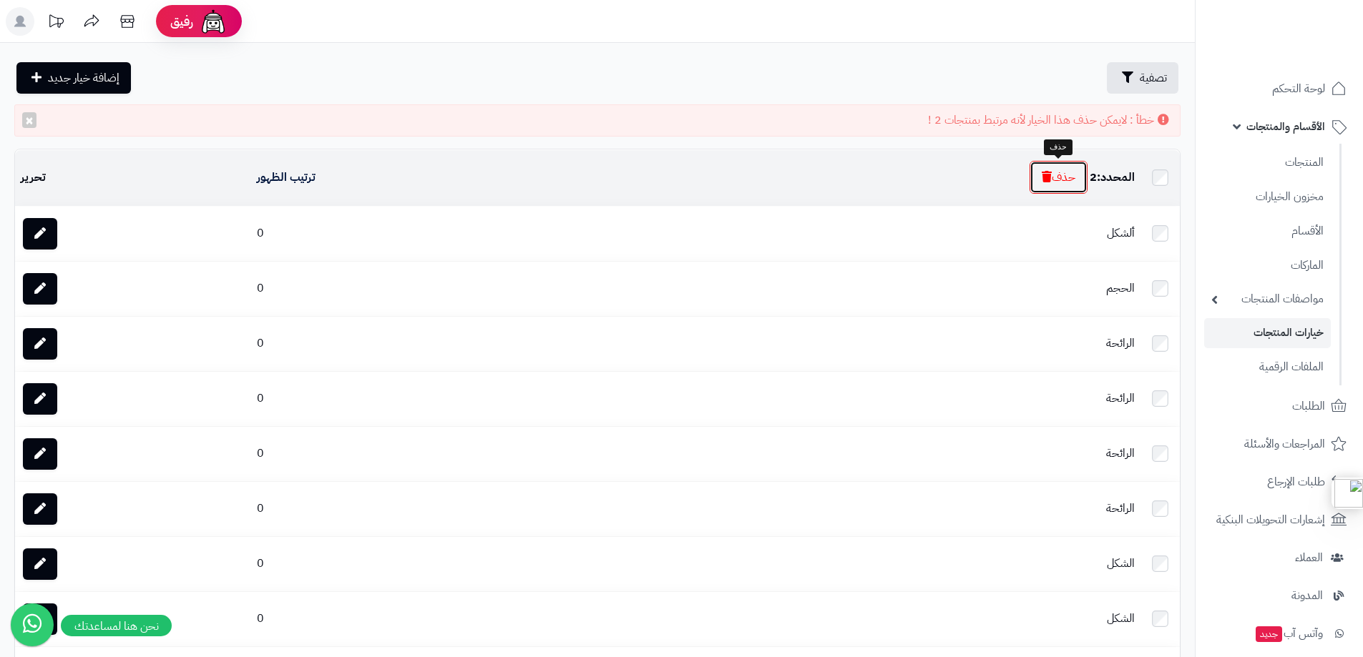
click at [1071, 172] on button "حذف" at bounding box center [1058, 177] width 58 height 33
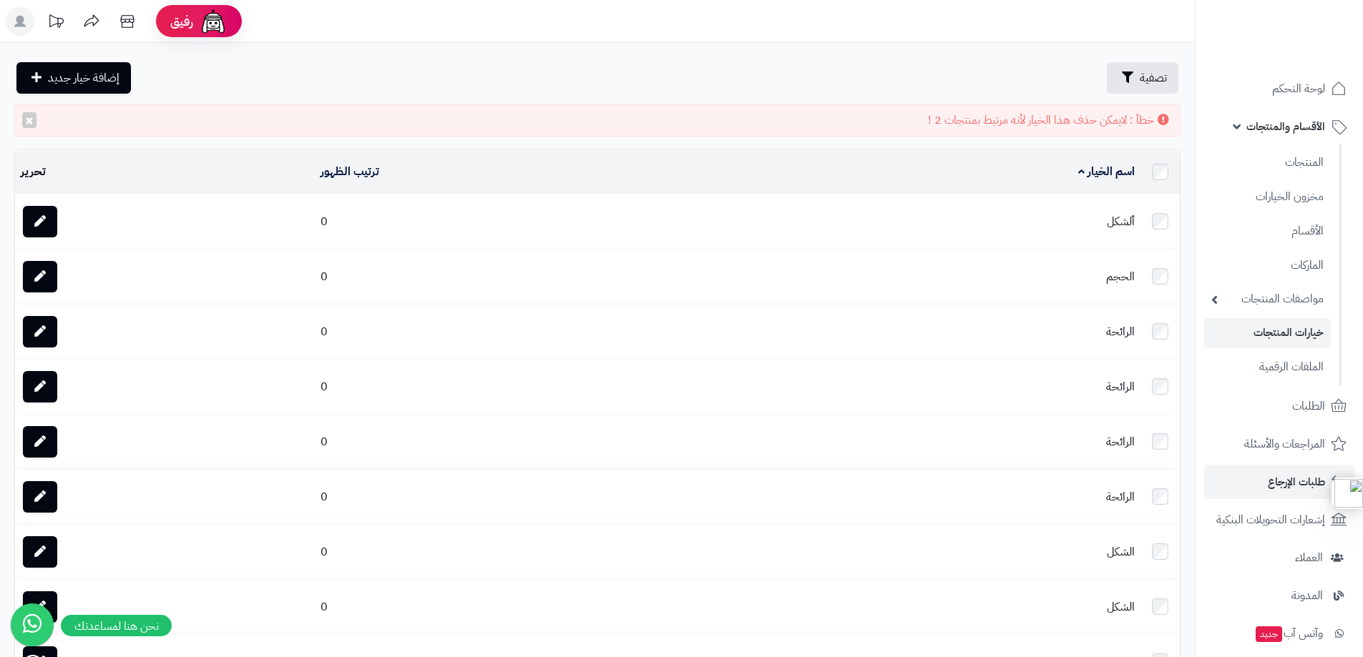
scroll to position [277, 0]
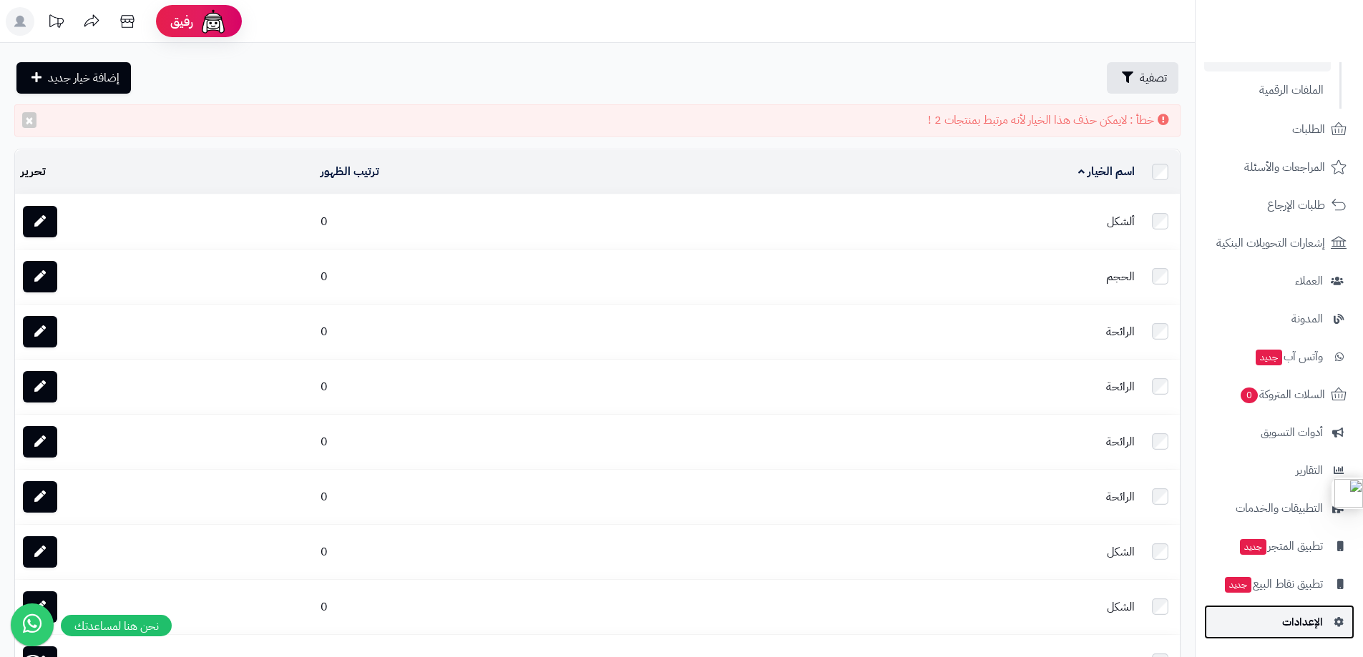
click at [1301, 618] on span "الإعدادات" at bounding box center [1302, 622] width 41 height 20
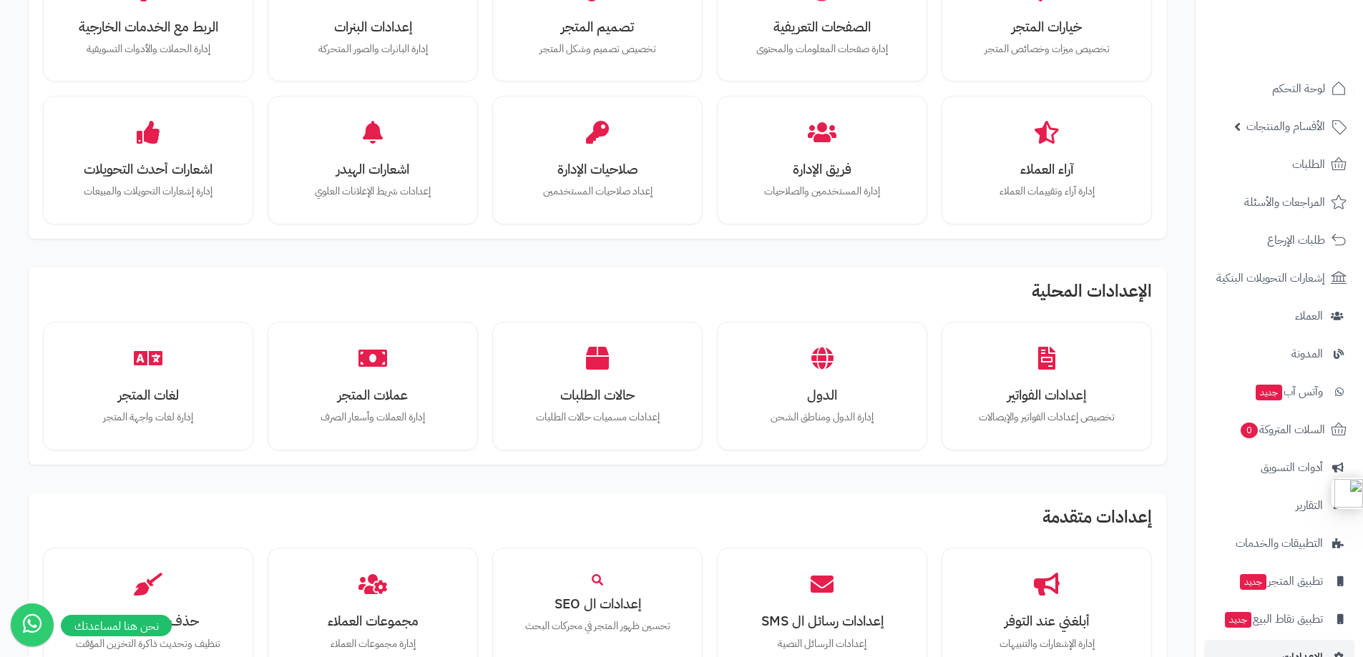
scroll to position [429, 0]
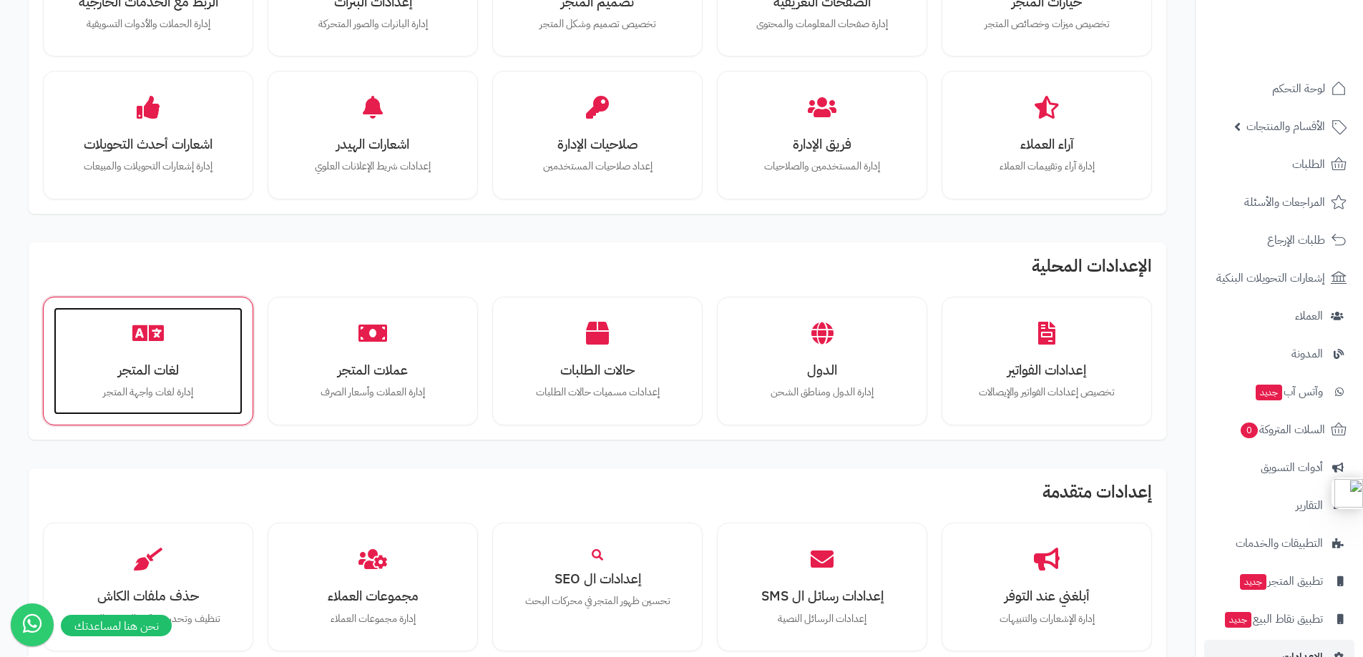
click at [137, 371] on h3 "لغات المتجر" at bounding box center [148, 370] width 160 height 15
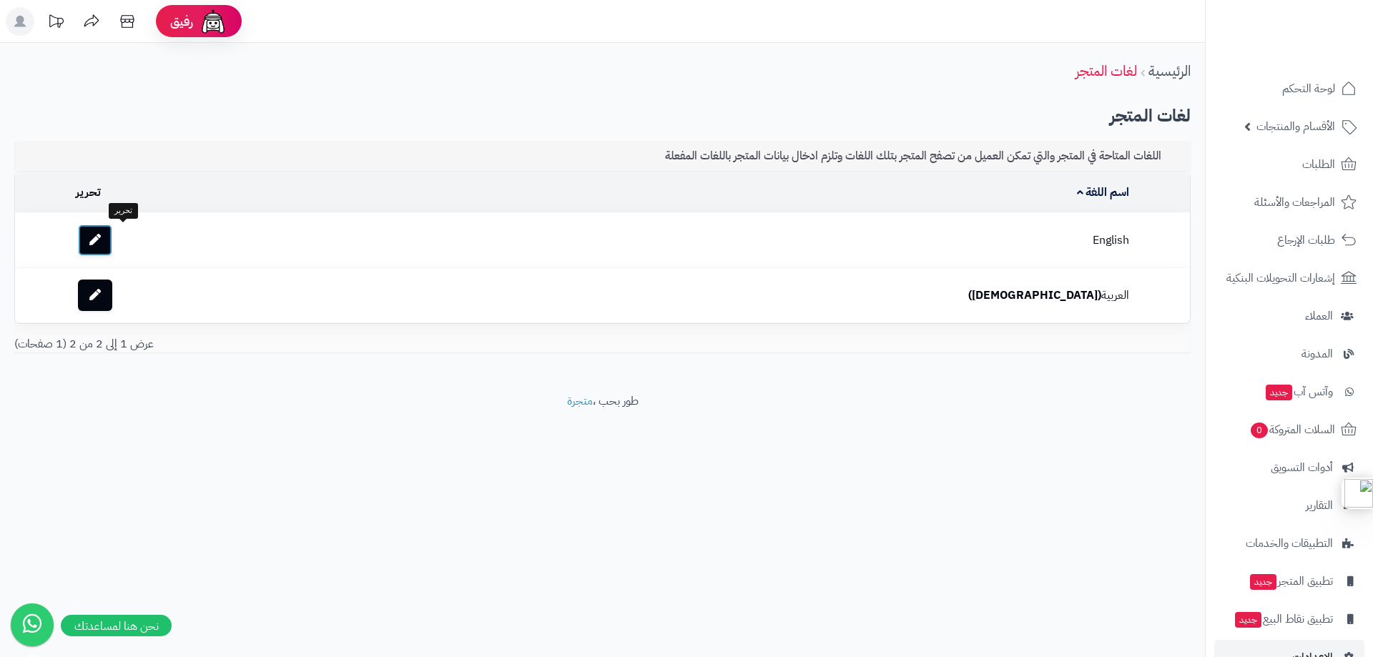
click at [101, 243] on icon at bounding box center [94, 239] width 11 height 11
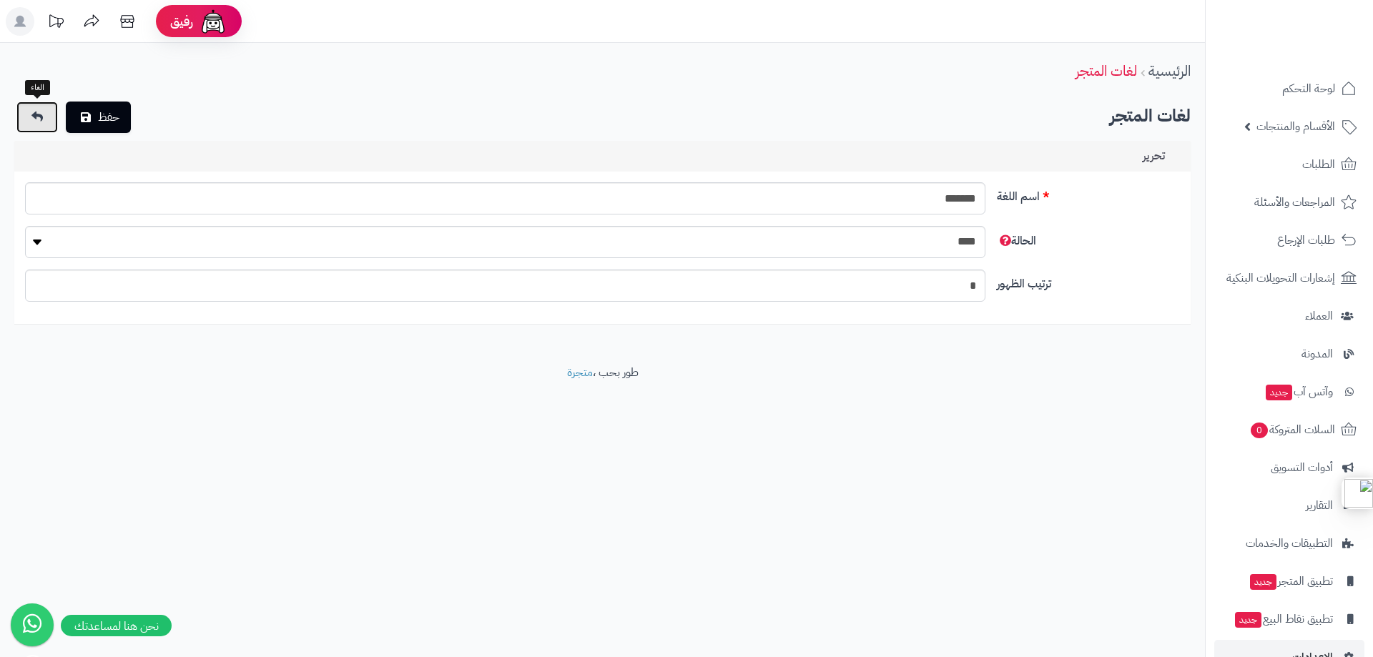
click at [30, 117] on link at bounding box center [36, 117] width 41 height 31
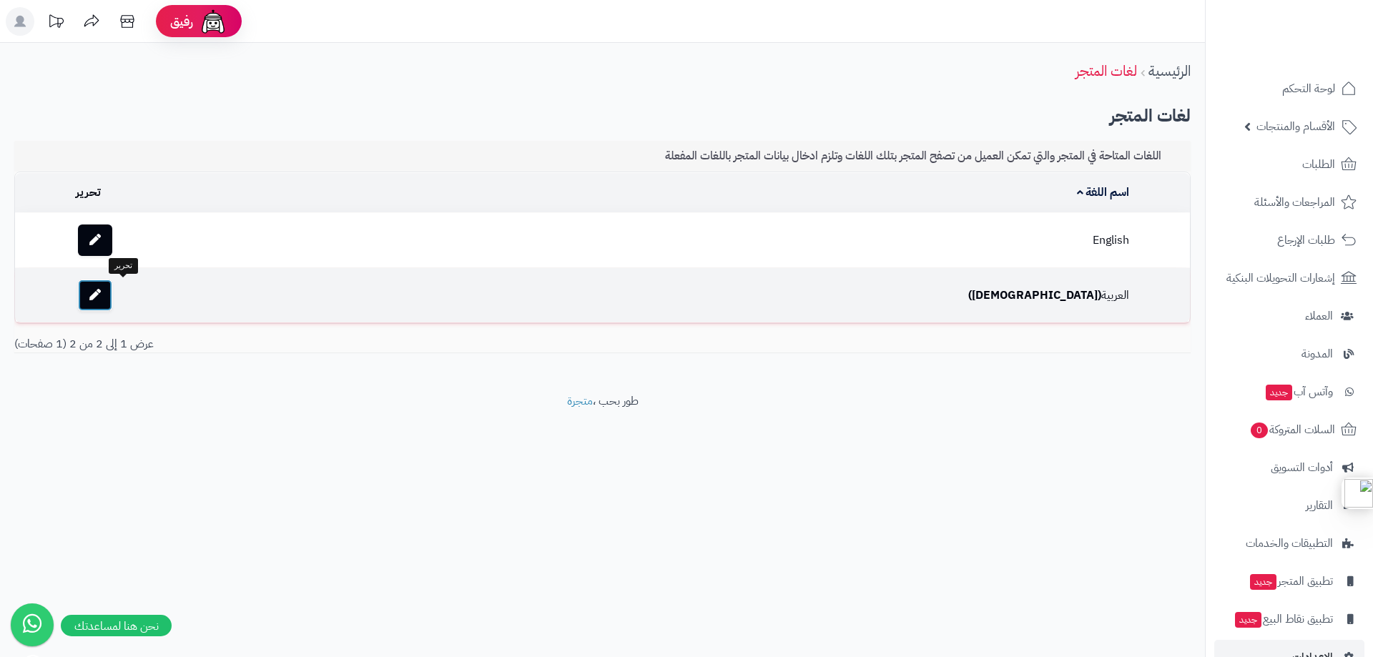
click at [112, 292] on link at bounding box center [95, 295] width 34 height 31
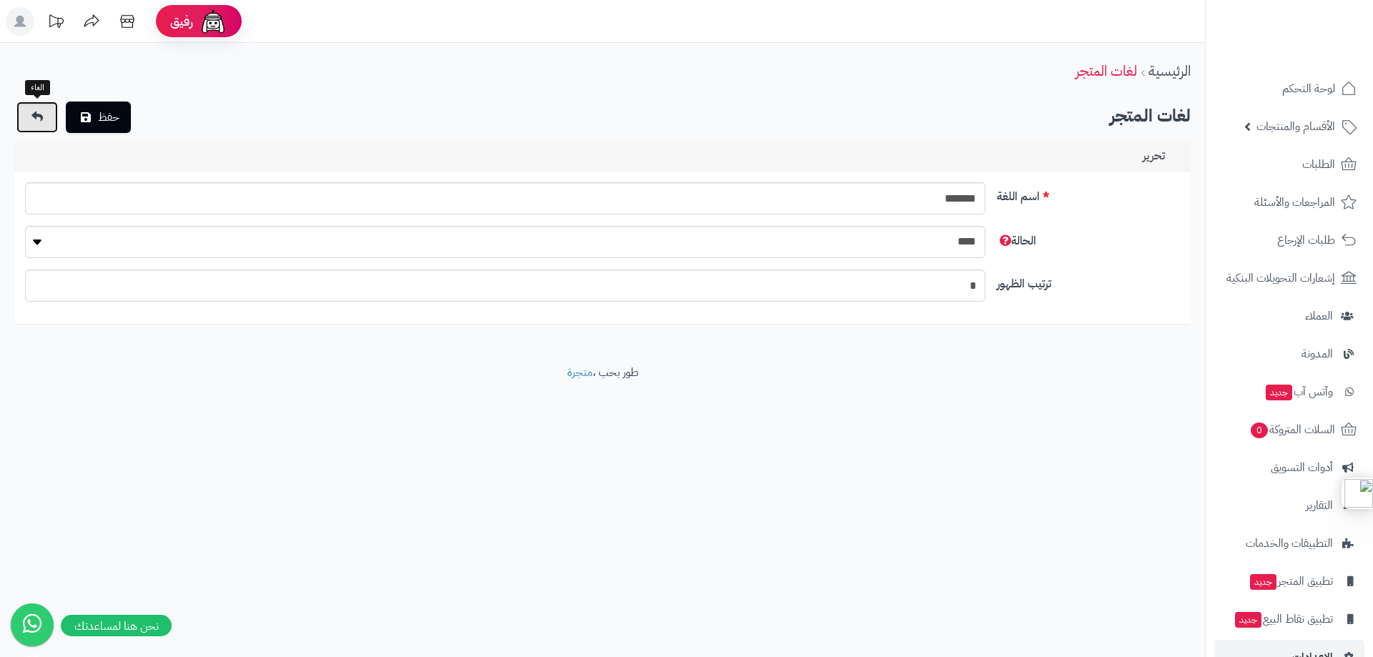
click at [36, 119] on icon at bounding box center [36, 116] width 11 height 11
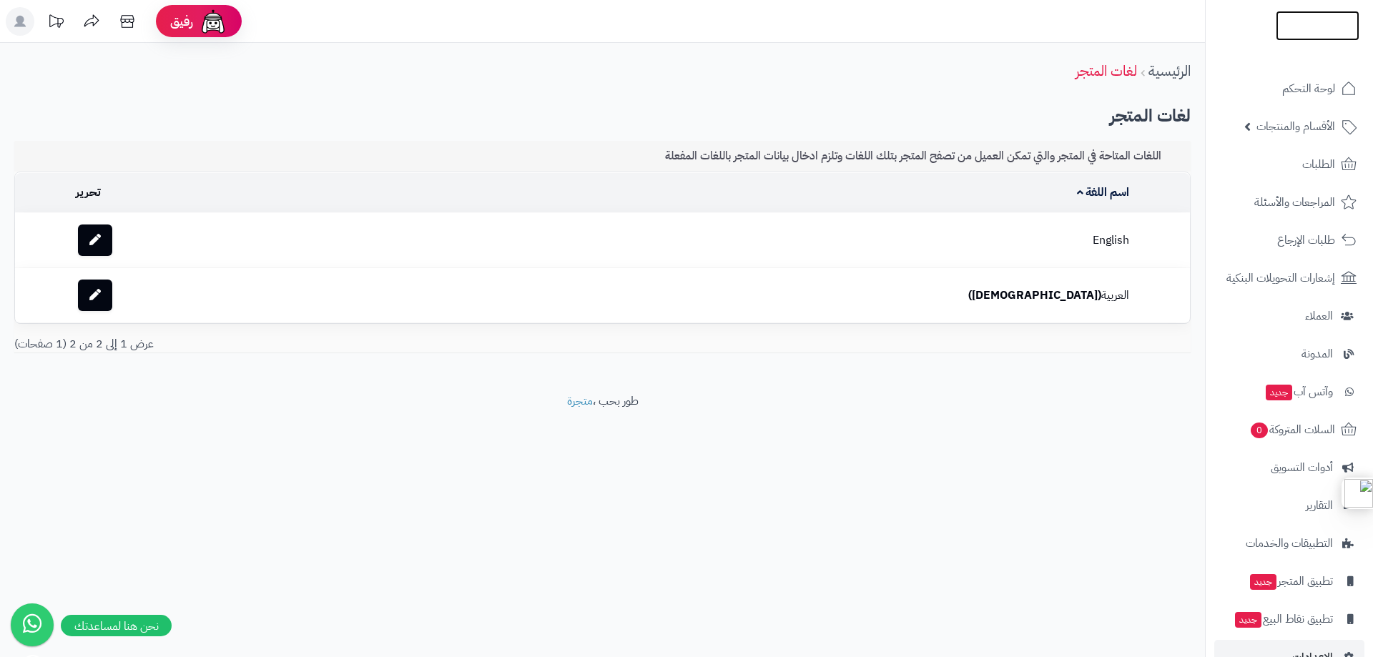
click at [1306, 40] on img at bounding box center [1318, 55] width 84 height 30
